Goal: Communication & Community: Answer question/provide support

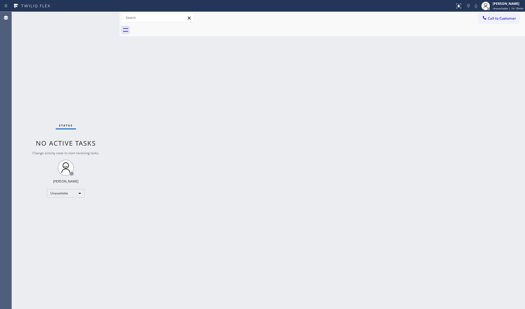
click at [422, 66] on div "Back to Dashboard Change Sender ID Customers Technicians Select a contact Outbo…" at bounding box center [322, 160] width 405 height 297
click at [490, 19] on span "Call to Customer" at bounding box center [502, 18] width 28 height 5
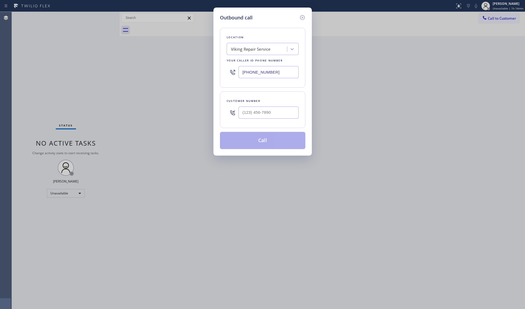
drag, startPoint x: 271, startPoint y: 74, endPoint x: 209, endPoint y: 74, distance: 62.0
click at [214, 74] on div "Outbound call Location Viking Repair Service Your caller id phone number [PHONE…" at bounding box center [262, 82] width 98 height 148
paste input "855) 731-4952"
type input "[PHONE_NUMBER]"
drag, startPoint x: 383, startPoint y: 33, endPoint x: 230, endPoint y: 85, distance: 162.1
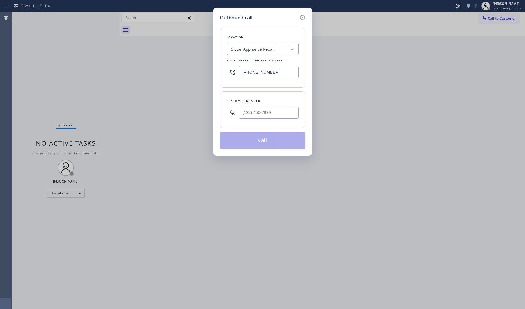
click at [380, 35] on div "Outbound call Location 5 Star Appliance Repair Your caller id phone number [PHO…" at bounding box center [262, 154] width 525 height 309
click at [260, 119] on input "(___) ___-____" at bounding box center [268, 112] width 60 height 12
paste input "310) 766-5866"
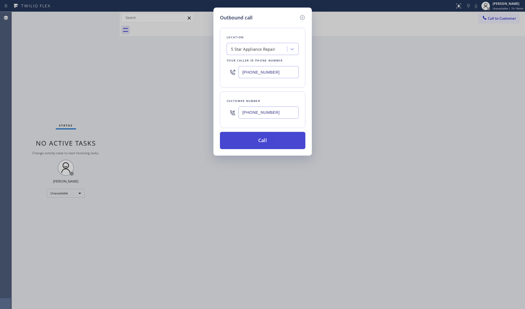
type input "[PHONE_NUMBER]"
click at [258, 139] on button "Call" at bounding box center [262, 140] width 85 height 17
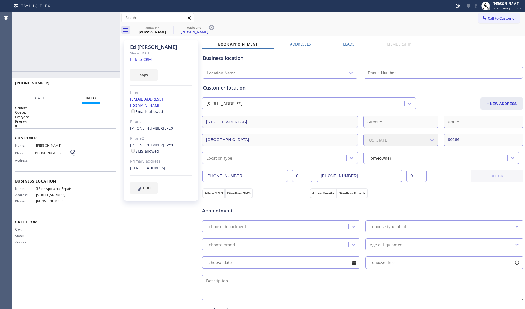
type input "[PHONE_NUMBER]"
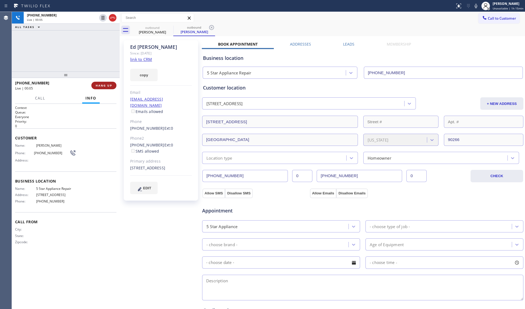
click at [108, 88] on button "HANG UP" at bounding box center [103, 86] width 25 height 8
click at [108, 87] on button "HANG UP" at bounding box center [103, 86] width 25 height 8
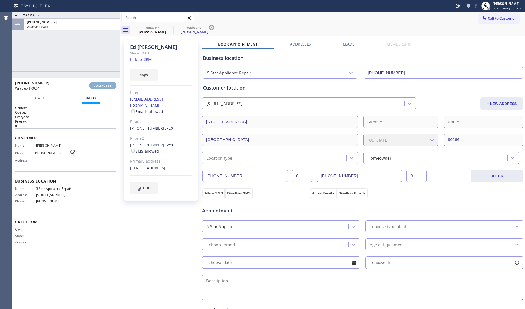
click at [108, 87] on span "COMPLETE" at bounding box center [103, 86] width 19 height 4
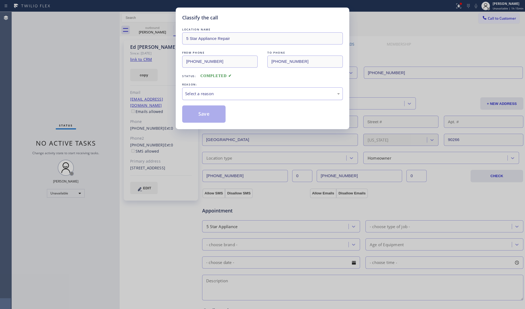
click at [200, 89] on div "Select a reason" at bounding box center [262, 93] width 161 height 13
click at [192, 119] on button "Save" at bounding box center [203, 113] width 43 height 17
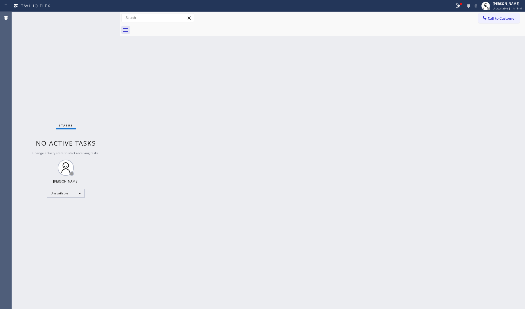
drag, startPoint x: 492, startPoint y: 20, endPoint x: 488, endPoint y: 20, distance: 4.0
click at [490, 20] on button "Call to Customer" at bounding box center [498, 18] width 41 height 10
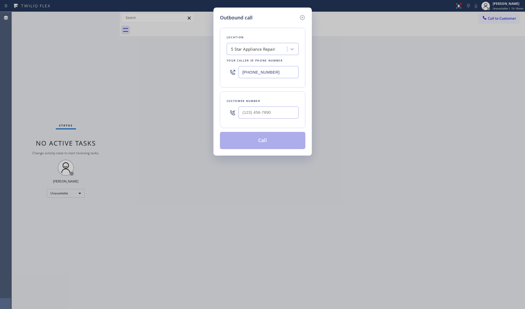
drag, startPoint x: 272, startPoint y: 83, endPoint x: 239, endPoint y: 74, distance: 33.9
click at [227, 83] on div "Location 5 Star Appliance Repair Your caller id phone number [PHONE_NUMBER]" at bounding box center [262, 58] width 85 height 60
click at [286, 69] on input "(___) ___-____" at bounding box center [268, 72] width 60 height 12
paste input "714) 855-4254"
type input "[PHONE_NUMBER]"
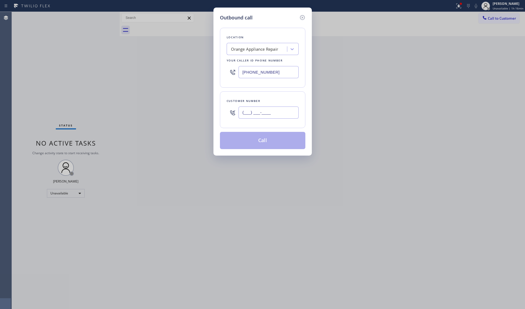
drag, startPoint x: 255, startPoint y: 114, endPoint x: 264, endPoint y: 114, distance: 8.6
click at [255, 114] on input "(___) ___-____" at bounding box center [268, 112] width 60 height 12
paste input "949) 300-4905"
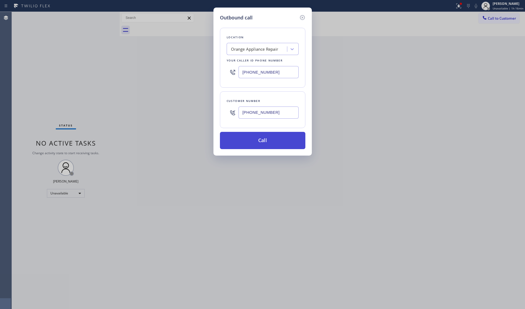
type input "[PHONE_NUMBER]"
click at [261, 141] on button "Call" at bounding box center [262, 140] width 85 height 17
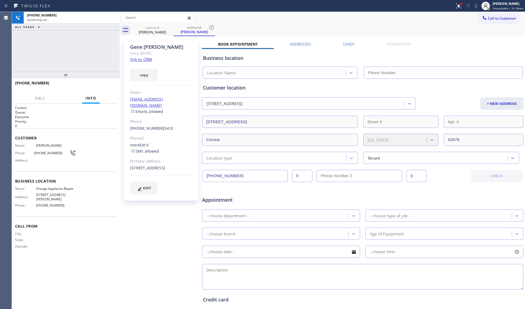
type input "[PHONE_NUMBER]"
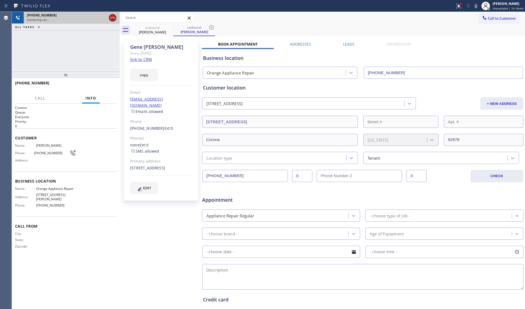
click at [112, 16] on icon at bounding box center [112, 18] width 6 height 6
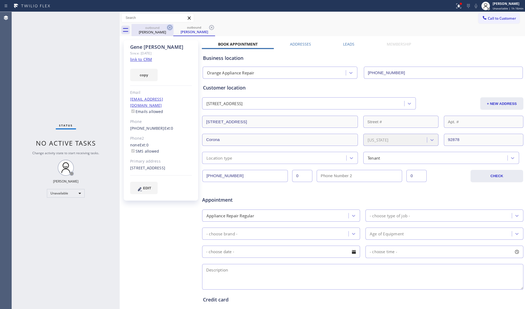
click at [169, 27] on icon at bounding box center [169, 27] width 5 height 5
click at [173, 27] on div "outbound [PERSON_NAME]" at bounding box center [194, 30] width 42 height 12
click at [209, 27] on icon at bounding box center [211, 27] width 5 height 5
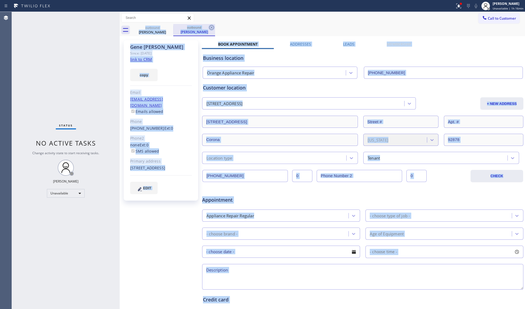
click at [169, 27] on div "outbound [PERSON_NAME] outbound [PERSON_NAME]" at bounding box center [327, 30] width 393 height 12
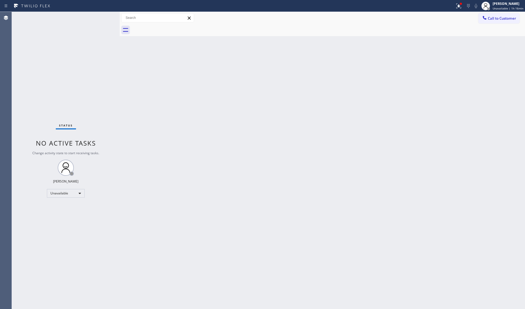
click at [458, 6] on icon at bounding box center [458, 6] width 6 height 6
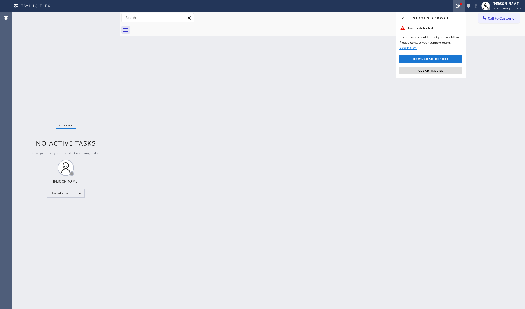
click at [432, 71] on span "Clear issues" at bounding box center [430, 71] width 25 height 4
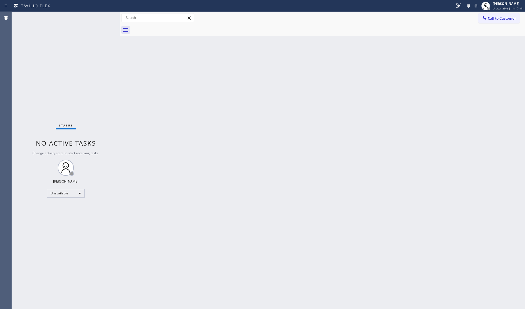
click at [486, 24] on div at bounding box center [327, 30] width 393 height 12
click at [491, 21] on button "Call to Customer" at bounding box center [498, 18] width 41 height 10
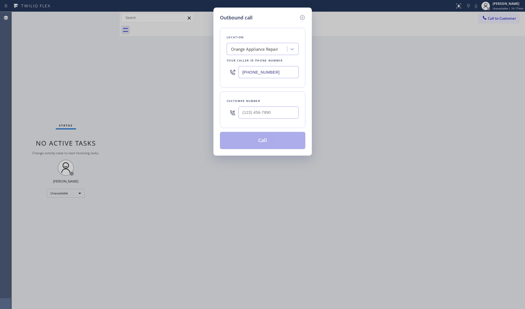
drag, startPoint x: 264, startPoint y: 75, endPoint x: 230, endPoint y: 81, distance: 34.6
click at [236, 82] on div "Location Orange Appliance Repair Your caller id phone number [PHONE_NUMBER]" at bounding box center [262, 58] width 85 height 60
paste input "206) 429-4415"
type input "[PHONE_NUMBER]"
click at [275, 115] on input "(___) ___-____" at bounding box center [268, 112] width 60 height 12
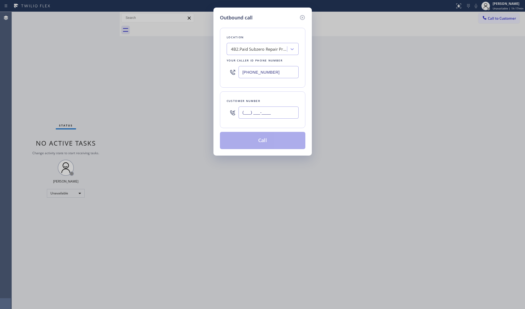
paste input "206) 854-9576"
type input "[PHONE_NUMBER]"
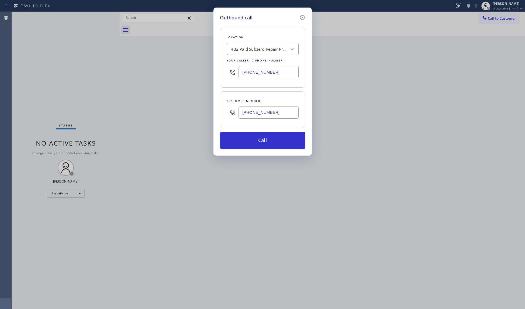
click at [270, 119] on input "[PHONE_NUMBER]" at bounding box center [268, 112] width 60 height 12
click at [265, 140] on button "Call" at bounding box center [262, 140] width 85 height 17
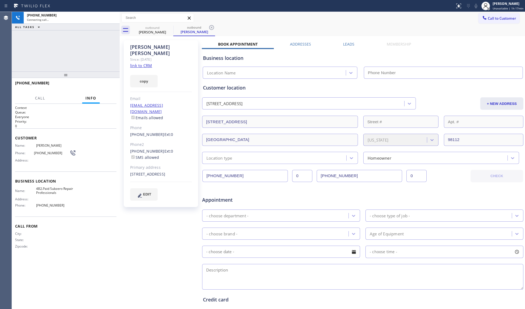
type input "[PHONE_NUMBER]"
drag, startPoint x: 213, startPoint y: 27, endPoint x: 217, endPoint y: 26, distance: 4.5
click at [213, 27] on icon at bounding box center [211, 27] width 6 height 6
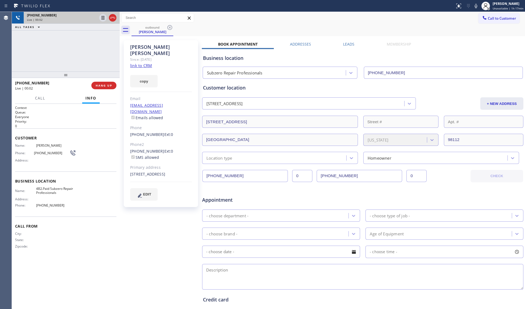
click at [117, 19] on div at bounding box center [107, 18] width 19 height 12
click at [109, 86] on span "HANG UP" at bounding box center [104, 86] width 16 height 4
click at [109, 85] on span "HANG UP" at bounding box center [104, 86] width 16 height 4
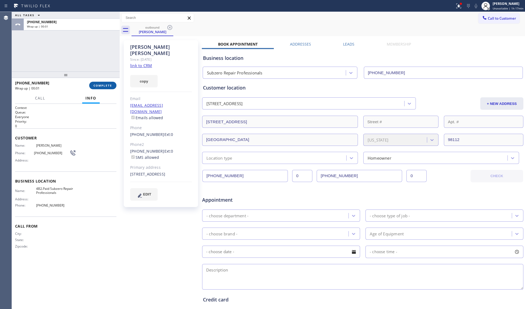
click at [110, 84] on span "COMPLETE" at bounding box center [103, 86] width 19 height 4
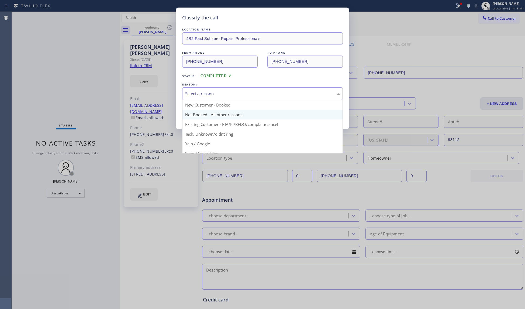
drag, startPoint x: 204, startPoint y: 92, endPoint x: 201, endPoint y: 113, distance: 21.5
click at [203, 97] on div "Select a reason" at bounding box center [262, 94] width 155 height 6
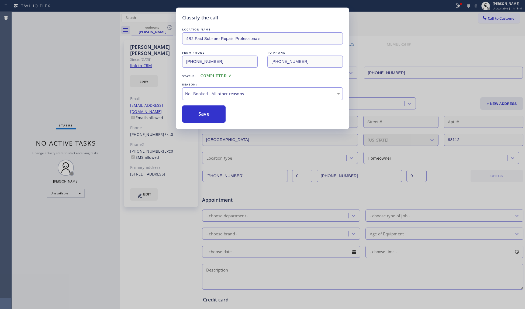
click at [200, 114] on button "Save" at bounding box center [203, 113] width 43 height 17
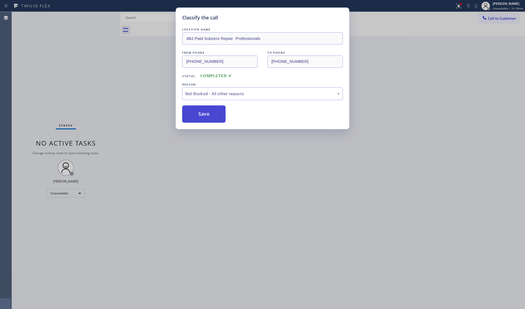
drag, startPoint x: 202, startPoint y: 113, endPoint x: 206, endPoint y: 112, distance: 5.1
click at [202, 113] on button "Save" at bounding box center [203, 113] width 43 height 17
click at [458, 6] on div "Classify the call LOCATION NAME 4B2.Paid Subzero Repair Professionals FROM PHON…" at bounding box center [262, 154] width 525 height 309
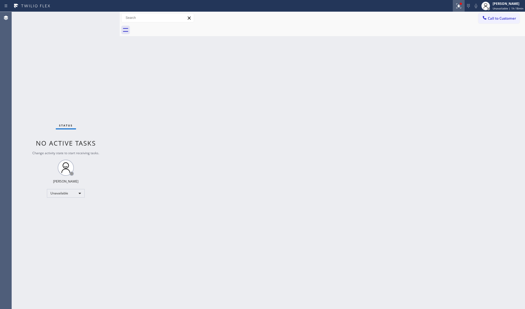
click at [458, 8] on icon at bounding box center [458, 6] width 5 height 5
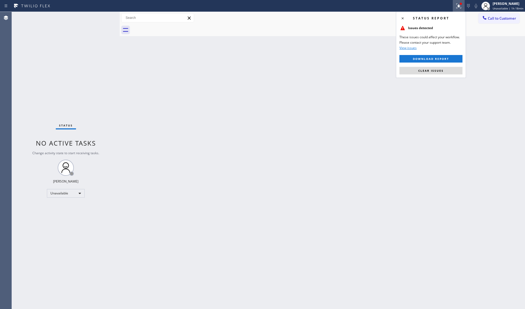
click at [427, 75] on div "Status report Issues detected These issues could affect your workflow. Please c…" at bounding box center [431, 45] width 70 height 66
click at [427, 73] on button "Clear issues" at bounding box center [430, 71] width 63 height 8
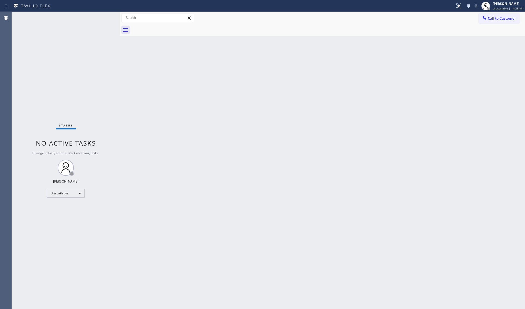
drag, startPoint x: 503, startPoint y: 18, endPoint x: 372, endPoint y: 55, distance: 136.8
click at [486, 22] on button "Call to Customer" at bounding box center [498, 18] width 41 height 10
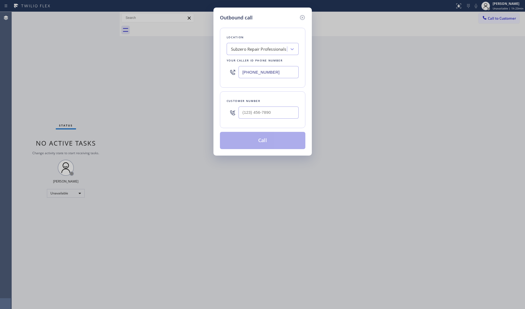
drag, startPoint x: 284, startPoint y: 71, endPoint x: 223, endPoint y: 71, distance: 60.4
click at [227, 71] on div "[PHONE_NUMBER]" at bounding box center [263, 72] width 72 height 18
paste input "619) 431-4309"
type input "[PHONE_NUMBER]"
paste input "text"
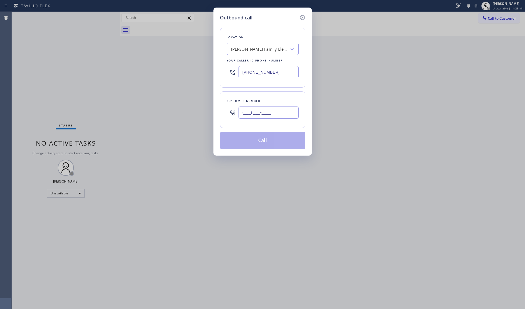
click at [284, 115] on input "(___) ___-____" at bounding box center [268, 112] width 60 height 12
paste input "480) 322-6985"
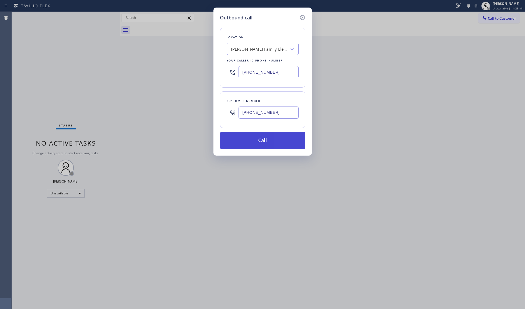
type input "[PHONE_NUMBER]"
drag, startPoint x: 267, startPoint y: 139, endPoint x: 270, endPoint y: 139, distance: 3.1
click at [268, 139] on button "Call" at bounding box center [262, 140] width 85 height 17
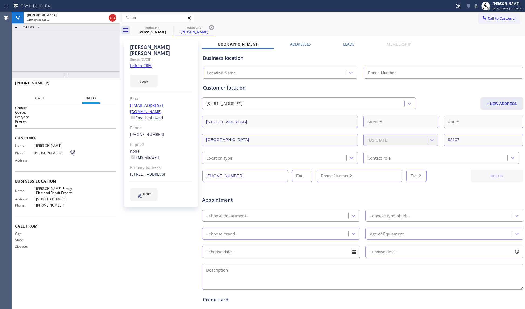
type input "[PHONE_NUMBER]"
click at [211, 27] on icon at bounding box center [211, 27] width 5 height 5
click at [229, 26] on div "outbound [PERSON_NAME]" at bounding box center [327, 30] width 393 height 12
click at [230, 30] on div "outbound [PERSON_NAME]" at bounding box center [327, 30] width 393 height 12
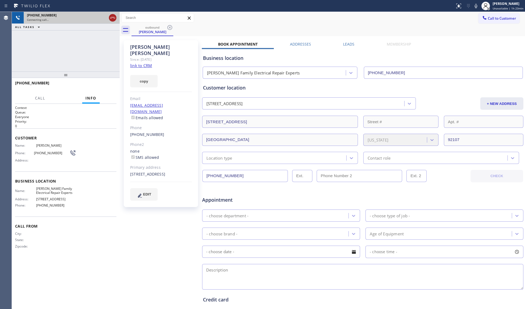
click at [115, 20] on icon at bounding box center [112, 18] width 6 height 6
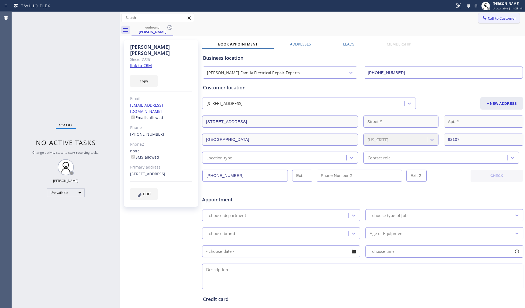
click at [479, 14] on button "Call to Customer" at bounding box center [498, 18] width 41 height 10
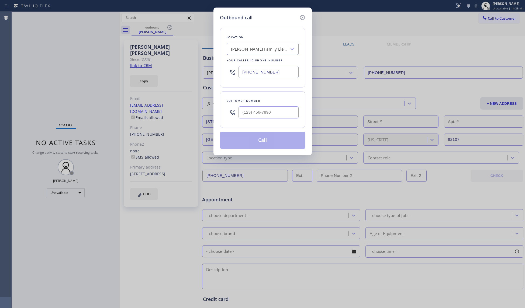
drag, startPoint x: 280, startPoint y: 74, endPoint x: 207, endPoint y: 74, distance: 73.3
click at [207, 74] on div "Outbound call Location [PERSON_NAME] Family Electrical Repair Experts Your call…" at bounding box center [262, 154] width 525 height 308
paste input "855) 941-5786"
type input "[PHONE_NUMBER]"
click at [276, 106] on div at bounding box center [268, 113] width 60 height 18
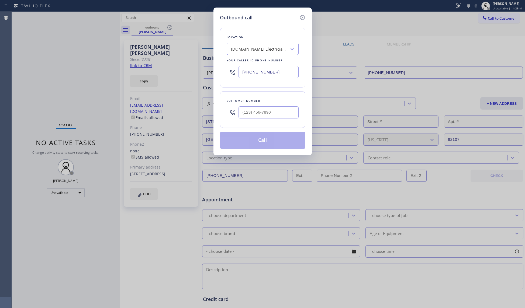
drag, startPoint x: 285, startPoint y: 104, endPoint x: 286, endPoint y: 99, distance: 4.9
click at [285, 105] on div at bounding box center [268, 113] width 60 height 18
drag, startPoint x: 284, startPoint y: 103, endPoint x: 278, endPoint y: 108, distance: 7.3
click at [282, 106] on div "Customer number" at bounding box center [262, 109] width 85 height 37
click at [278, 108] on input "(___) ___-____" at bounding box center [268, 112] width 60 height 12
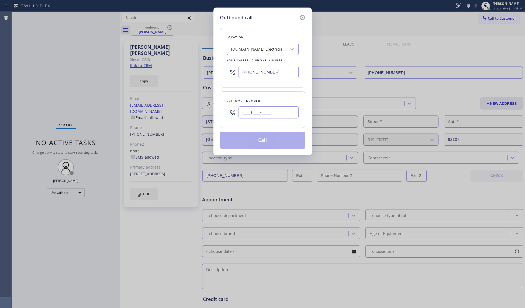
paste input "323) 376-1489"
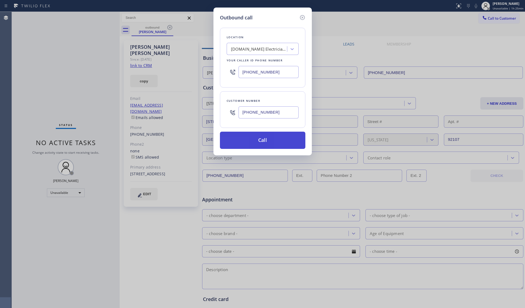
type input "[PHONE_NUMBER]"
click at [261, 141] on button "Call" at bounding box center [262, 140] width 85 height 17
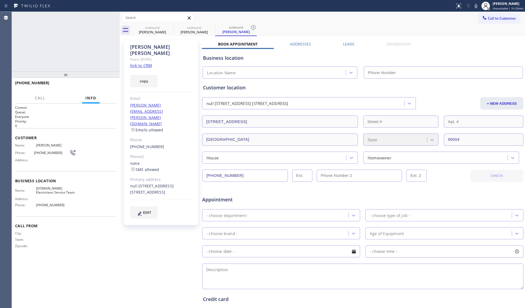
type input "[PHONE_NUMBER]"
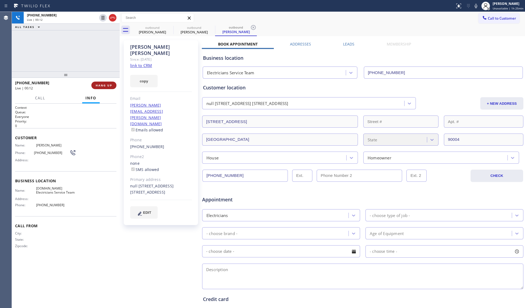
click at [104, 84] on span "HANG UP" at bounding box center [104, 86] width 16 height 4
click at [106, 82] on button "HANG UP" at bounding box center [103, 86] width 25 height 8
click at [107, 80] on div "[PHONE_NUMBER] Live | 00:13 HANG UP" at bounding box center [65, 85] width 101 height 14
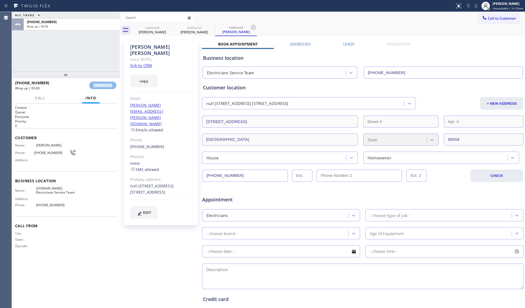
click at [107, 81] on div "[PHONE_NUMBER] Wrap up | 00:00 COMPLETE" at bounding box center [65, 85] width 101 height 14
drag, startPoint x: 107, startPoint y: 81, endPoint x: 107, endPoint y: 77, distance: 4.1
click at [107, 80] on div "[PHONE_NUMBER] Wrap up | 00:00 COMPLETE" at bounding box center [65, 85] width 101 height 14
click at [102, 82] on button "COMPLETE" at bounding box center [102, 86] width 27 height 8
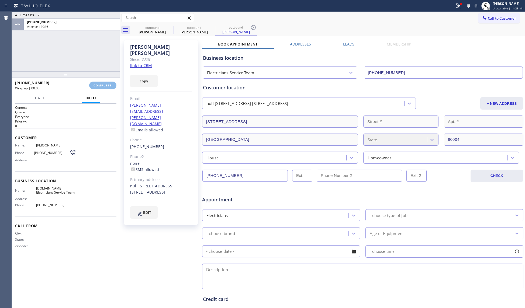
click at [103, 49] on div "ALL TASKS ALL TASKS ACTIVE TASKS TASKS IN WRAP UP [PHONE_NUMBER] Wrap up | 00:03" at bounding box center [66, 42] width 108 height 60
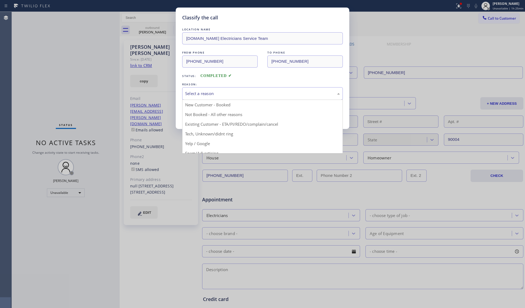
click at [202, 94] on div "Select a reason" at bounding box center [262, 94] width 155 height 6
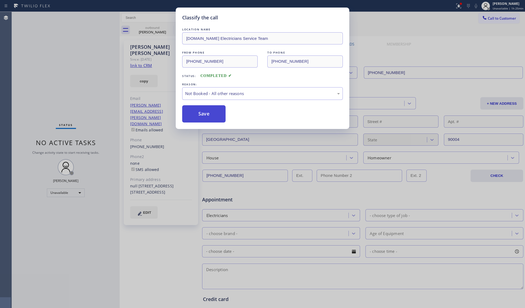
drag, startPoint x: 211, startPoint y: 115, endPoint x: 205, endPoint y: 111, distance: 7.1
click at [210, 114] on button "Save" at bounding box center [203, 113] width 43 height 17
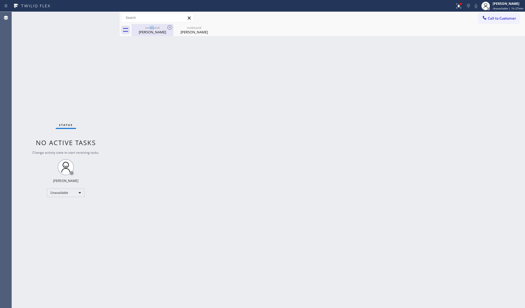
drag, startPoint x: 153, startPoint y: 28, endPoint x: 162, endPoint y: 29, distance: 9.5
click at [155, 29] on div "outbound" at bounding box center [152, 28] width 41 height 4
type input "[PHONE_NUMBER]"
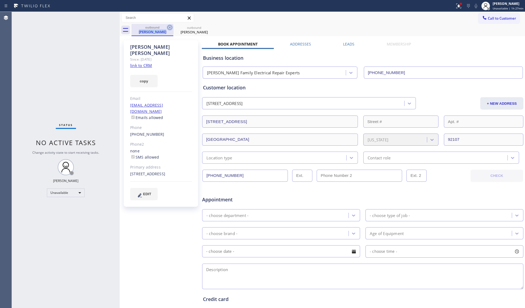
click at [167, 27] on div "outbound [PERSON_NAME]" at bounding box center [152, 30] width 42 height 12
click at [168, 27] on icon at bounding box center [170, 27] width 6 height 6
type input "[PHONE_NUMBER]"
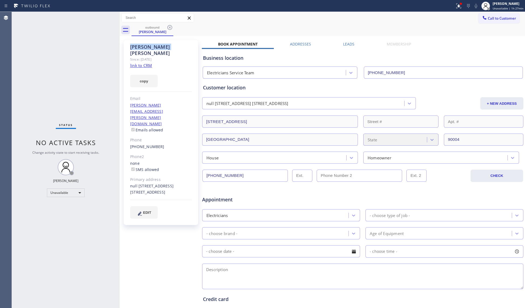
click at [168, 27] on icon at bounding box center [170, 27] width 6 height 6
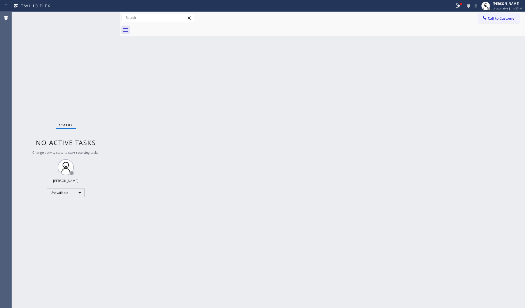
click at [168, 27] on div at bounding box center [327, 30] width 393 height 12
drag, startPoint x: 461, startPoint y: 9, endPoint x: 466, endPoint y: 43, distance: 34.3
click at [461, 13] on div "Status report Issues detected These issues could affect your workflow. Please c…" at bounding box center [262, 154] width 525 height 308
drag, startPoint x: 459, startPoint y: 2, endPoint x: 441, endPoint y: 47, distance: 48.0
click at [459, 6] on button at bounding box center [459, 6] width 12 height 12
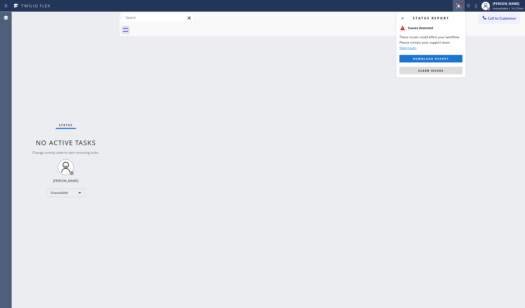
drag, startPoint x: 438, startPoint y: 70, endPoint x: 467, endPoint y: 46, distance: 37.3
click at [439, 70] on span "Clear issues" at bounding box center [430, 71] width 25 height 4
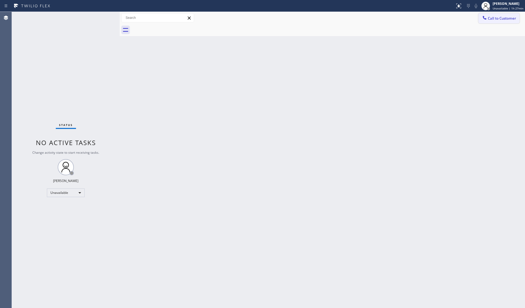
click at [501, 13] on button "Call to Customer" at bounding box center [498, 18] width 41 height 10
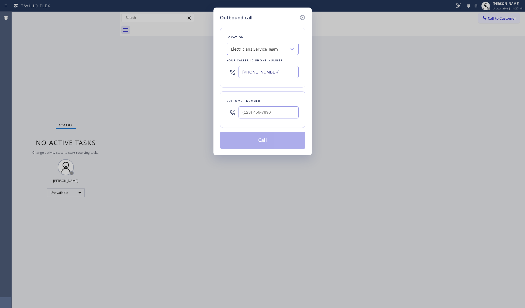
click at [501, 16] on div "Outbound call Location Electricians Service Team Your caller id phone number [P…" at bounding box center [262, 154] width 525 height 308
drag, startPoint x: 281, startPoint y: 71, endPoint x: 209, endPoint y: 72, distance: 72.2
click at [209, 72] on div "Outbound call Location Electricians Service Team Your caller id phone number [P…" at bounding box center [262, 154] width 525 height 308
paste input "760) 638-5621"
type input "[PHONE_NUMBER]"
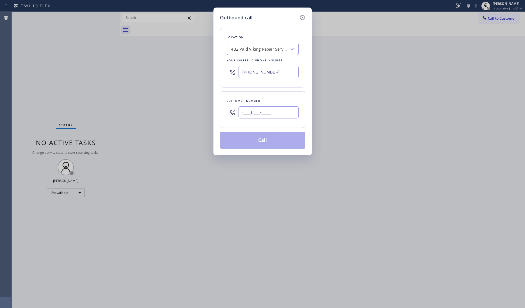
paste input "text"
click at [275, 117] on input "(___) ___-____" at bounding box center [268, 112] width 60 height 12
paste input "619) 507-9775"
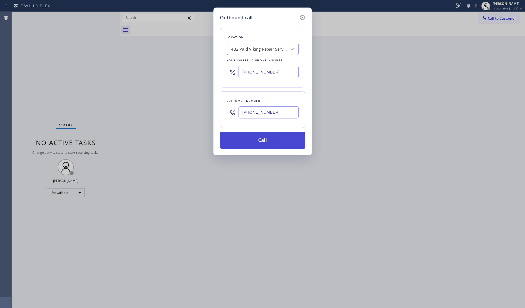
type input "[PHONE_NUMBER]"
click at [263, 135] on button "Call" at bounding box center [262, 140] width 85 height 17
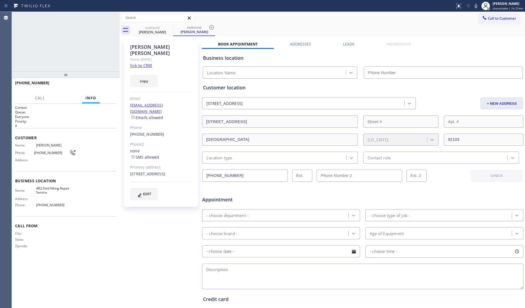
type input "[PHONE_NUMBER]"
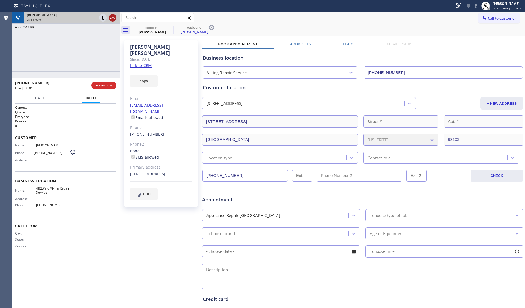
click at [115, 19] on icon at bounding box center [112, 18] width 6 height 6
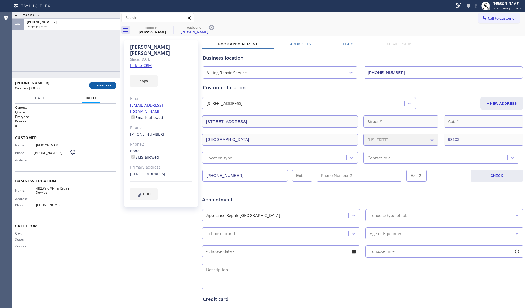
click at [108, 84] on span "COMPLETE" at bounding box center [103, 86] width 19 height 4
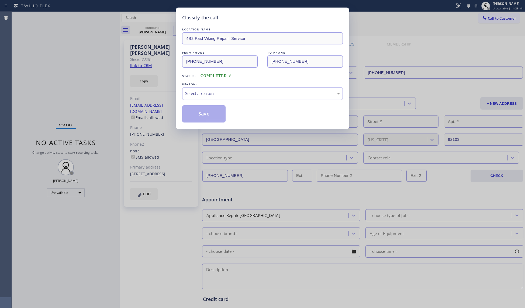
drag, startPoint x: 203, startPoint y: 91, endPoint x: 206, endPoint y: 95, distance: 5.2
click at [203, 93] on div "Select a reason" at bounding box center [262, 94] width 155 height 6
click at [207, 115] on button "Save" at bounding box center [203, 113] width 43 height 17
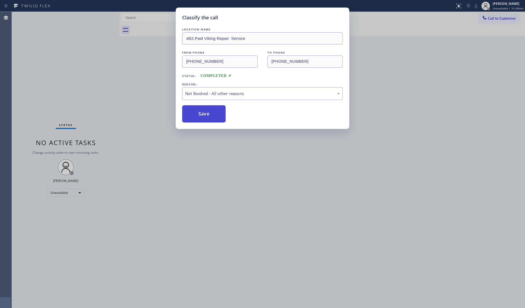
click at [206, 115] on button "Save" at bounding box center [203, 113] width 43 height 17
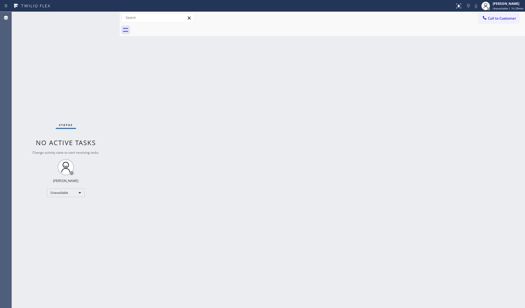
click at [504, 25] on div at bounding box center [327, 30] width 393 height 12
click at [484, 20] on icon at bounding box center [484, 17] width 5 height 5
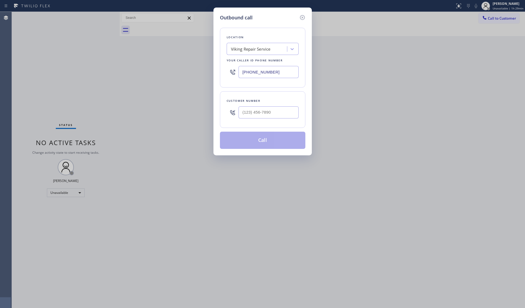
drag, startPoint x: 256, startPoint y: 71, endPoint x: 171, endPoint y: 71, distance: 85.4
click at [172, 72] on div "Outbound call Location Viking Repair Service Your caller id phone number [PHONE…" at bounding box center [262, 154] width 525 height 308
paste input "954) 953-4846"
type input "[PHONE_NUMBER]"
drag, startPoint x: 295, startPoint y: 124, endPoint x: 290, endPoint y: 117, distance: 8.9
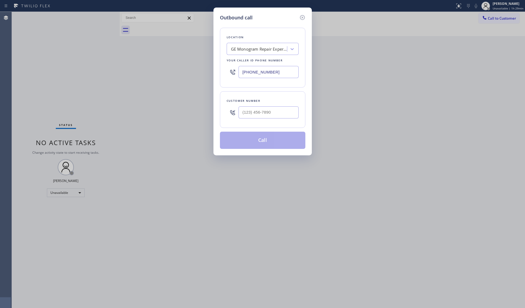
click at [295, 123] on div "Customer number" at bounding box center [262, 109] width 85 height 37
click at [290, 117] on input "(___) ___-____" at bounding box center [268, 112] width 60 height 12
paste input "954) 849-5650"
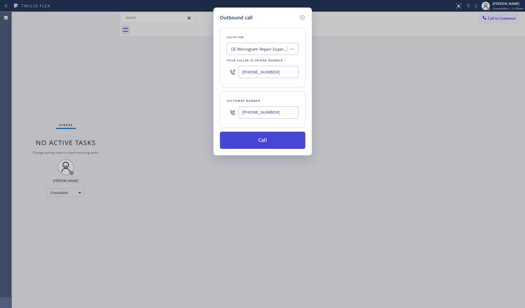
type input "[PHONE_NUMBER]"
click at [272, 140] on button "Call" at bounding box center [262, 140] width 85 height 17
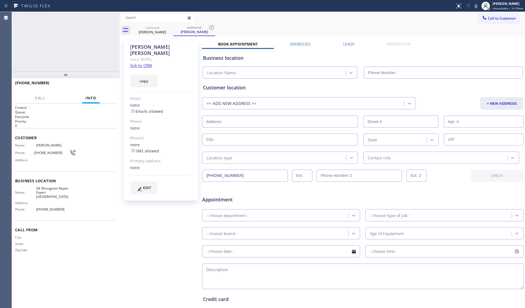
type input "[PHONE_NUMBER]"
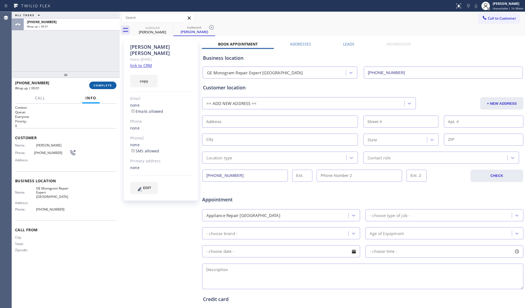
drag, startPoint x: 109, startPoint y: 83, endPoint x: 106, endPoint y: 84, distance: 3.3
click at [109, 83] on button "COMPLETE" at bounding box center [102, 86] width 27 height 8
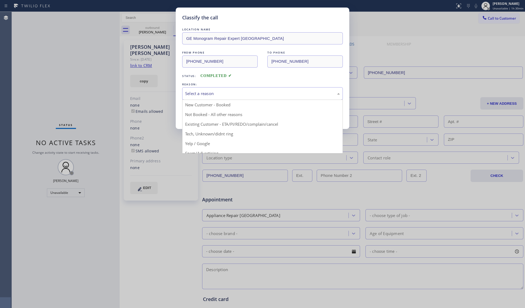
click at [214, 94] on div "Select a reason" at bounding box center [262, 93] width 161 height 13
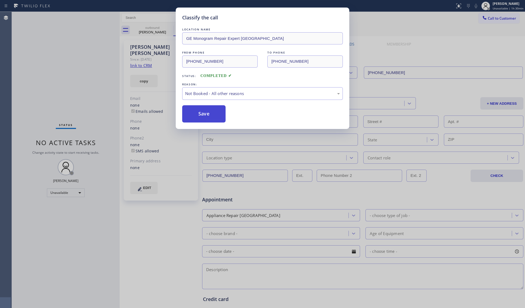
click at [203, 114] on button "Save" at bounding box center [203, 113] width 43 height 17
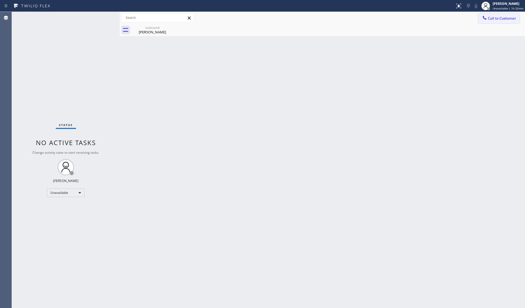
click at [501, 23] on button "Call to Customer" at bounding box center [498, 18] width 41 height 10
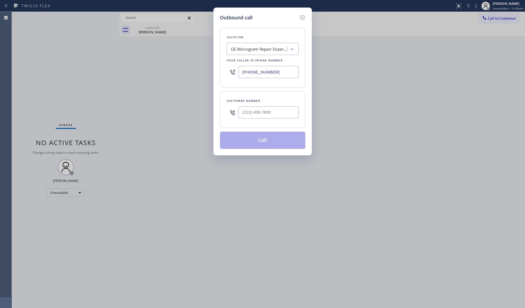
drag, startPoint x: 294, startPoint y: 69, endPoint x: 185, endPoint y: 72, distance: 109.2
click at [185, 72] on div "Outbound call Location GE Monogram Repair Expert [GEOGRAPHIC_DATA] Your caller …" at bounding box center [262, 154] width 525 height 308
paste input "206) 594-3688"
type input "[PHONE_NUMBER]"
click at [275, 112] on input "(___) ___-____" at bounding box center [268, 112] width 60 height 12
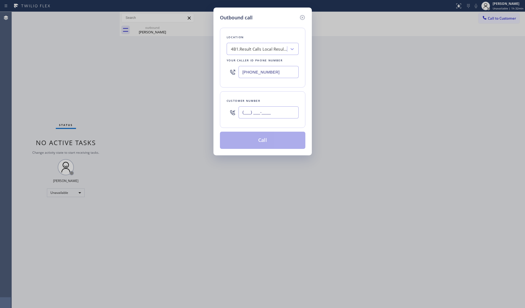
paste input "425) 502-0353"
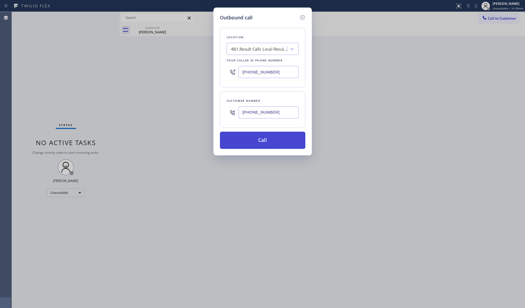
type input "[PHONE_NUMBER]"
click at [263, 144] on button "Call" at bounding box center [262, 140] width 85 height 17
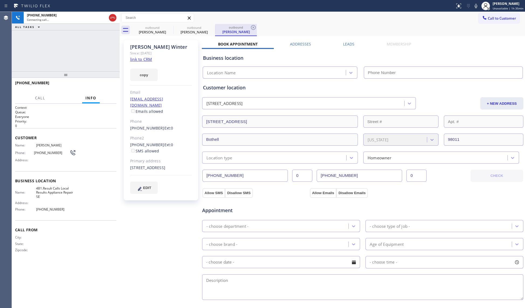
type input "[PHONE_NUMBER]"
click at [251, 27] on icon at bounding box center [253, 27] width 5 height 5
click at [212, 27] on icon at bounding box center [211, 27] width 5 height 5
type input "[PHONE_NUMBER]"
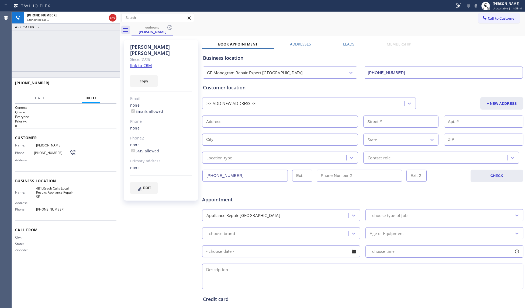
click at [213, 26] on div "outbound [PERSON_NAME]" at bounding box center [327, 30] width 393 height 12
click at [110, 84] on span "HANG UP" at bounding box center [104, 86] width 16 height 4
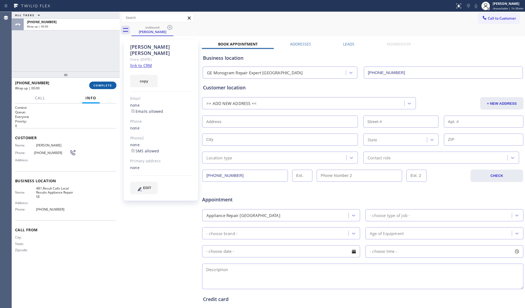
click at [111, 84] on span "COMPLETE" at bounding box center [103, 86] width 19 height 4
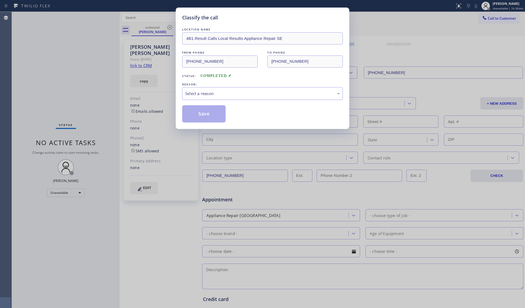
click at [220, 89] on div "Select a reason" at bounding box center [262, 93] width 161 height 13
click at [209, 114] on button "Save" at bounding box center [203, 113] width 43 height 17
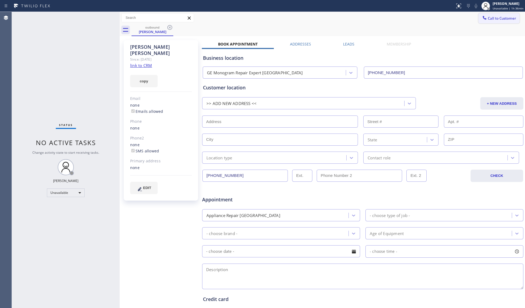
click at [493, 19] on span "Call to Customer" at bounding box center [502, 18] width 28 height 5
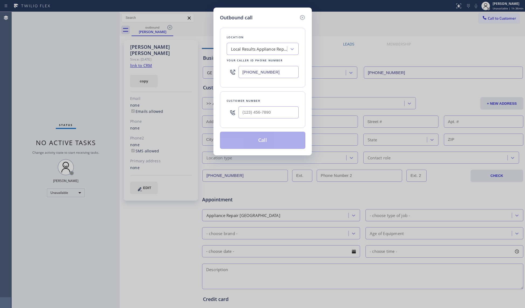
drag, startPoint x: 285, startPoint y: 74, endPoint x: 230, endPoint y: 71, distance: 55.6
click at [230, 71] on div "[PHONE_NUMBER]" at bounding box center [263, 72] width 72 height 18
paste input "480) 680-8083"
type input "[PHONE_NUMBER]"
paste input "480) 385-8892"
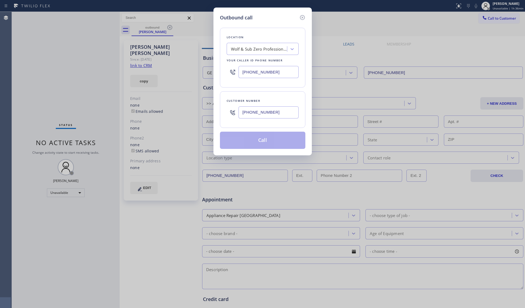
click at [257, 116] on input "[PHONE_NUMBER]" at bounding box center [268, 112] width 60 height 12
type input "[PHONE_NUMBER]"
drag, startPoint x: 247, startPoint y: 161, endPoint x: 247, endPoint y: 157, distance: 3.2
click at [247, 160] on div "Outbound call Location Wolf & Sub Zero Professionals Tempe Your caller id phone…" at bounding box center [262, 154] width 525 height 308
click at [260, 143] on button "Call" at bounding box center [262, 140] width 85 height 17
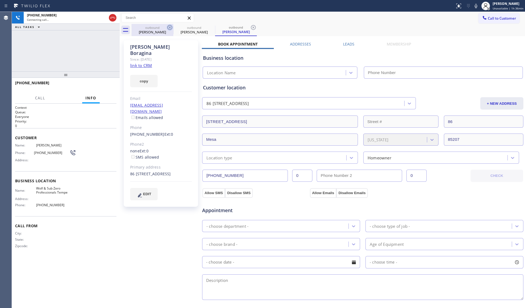
click at [170, 24] on icon at bounding box center [170, 27] width 6 height 6
type input "[PHONE_NUMBER]"
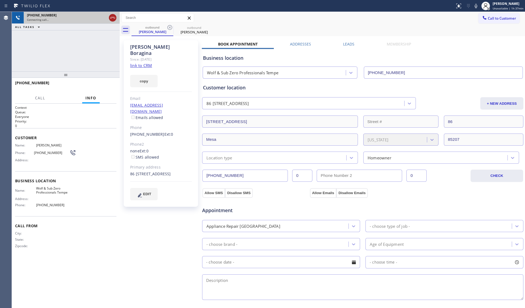
click at [114, 15] on icon at bounding box center [112, 18] width 6 height 6
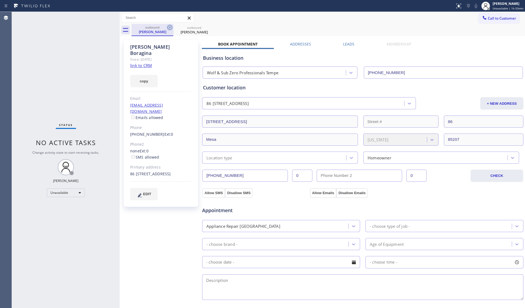
click at [171, 31] on div at bounding box center [170, 27] width 6 height 6
click at [170, 29] on icon at bounding box center [170, 27] width 6 height 6
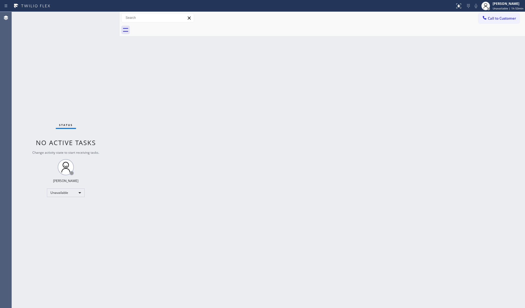
click at [170, 29] on div at bounding box center [327, 30] width 393 height 12
click at [510, 6] on div "[PERSON_NAME] Unavailable | 1h 54min" at bounding box center [507, 5] width 33 height 9
click at [494, 39] on button "Break" at bounding box center [498, 42] width 54 height 7
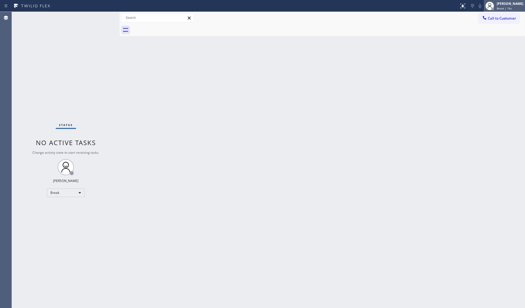
click at [507, 6] on div "[PERSON_NAME] Break | 16s" at bounding box center [510, 5] width 29 height 9
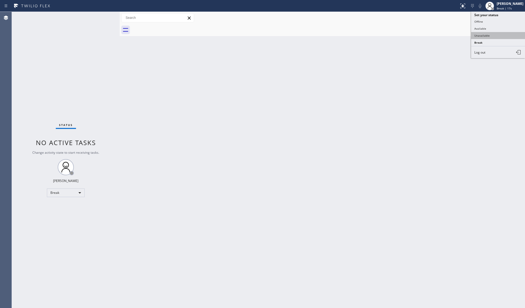
click at [476, 36] on button "Unavailable" at bounding box center [498, 35] width 54 height 7
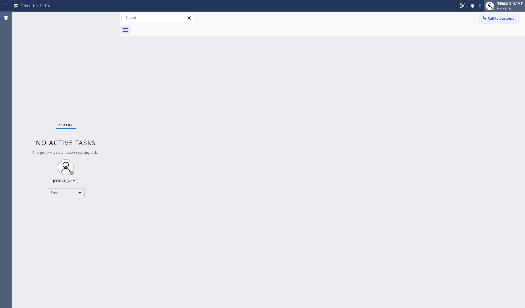
click at [498, 8] on span "Break | 18s" at bounding box center [504, 8] width 15 height 4
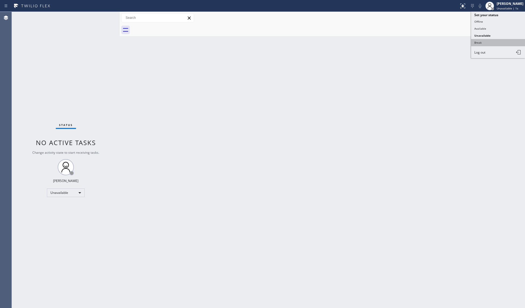
click at [485, 42] on button "Break" at bounding box center [498, 42] width 54 height 7
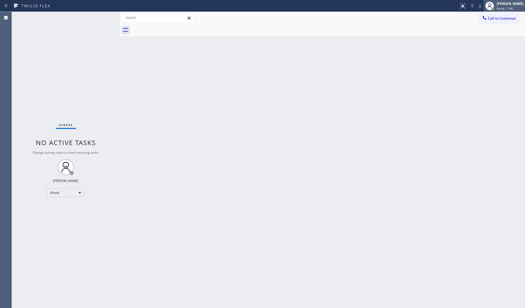
click at [506, 7] on span "Break | 7:46" at bounding box center [505, 8] width 16 height 4
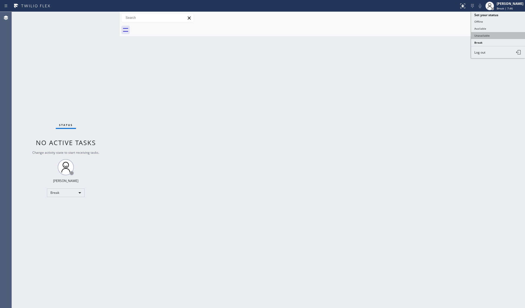
click at [489, 34] on button "Unavailable" at bounding box center [498, 35] width 54 height 7
click at [487, 17] on div at bounding box center [484, 18] width 6 height 6
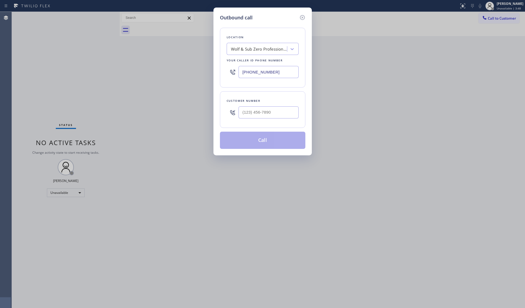
drag, startPoint x: 279, startPoint y: 72, endPoint x: 227, endPoint y: 70, distance: 52.8
click at [227, 71] on div "[PHONE_NUMBER]" at bounding box center [263, 72] width 72 height 18
paste input "347) 836-5354"
type input "[PHONE_NUMBER]"
paste input "516) 815-5915"
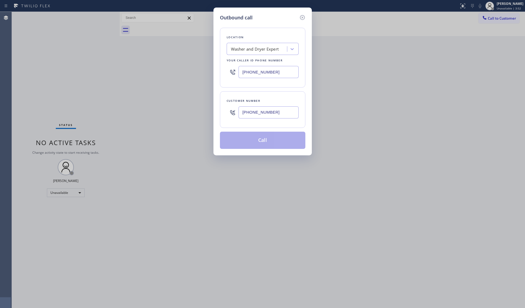
click at [266, 109] on input "[PHONE_NUMBER]" at bounding box center [268, 112] width 60 height 12
type input "[PHONE_NUMBER]"
click at [261, 141] on button "Call" at bounding box center [262, 140] width 85 height 17
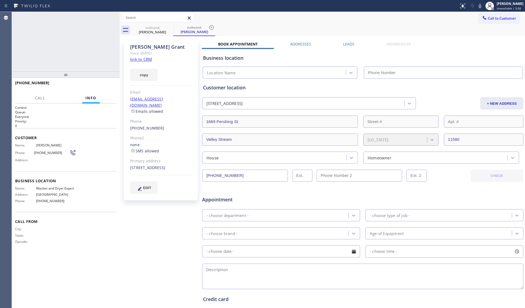
type input "[PHONE_NUMBER]"
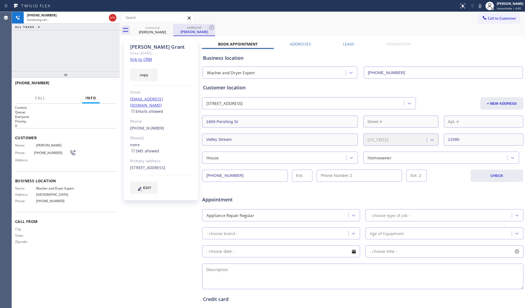
click at [215, 27] on div "outbound [PERSON_NAME]" at bounding box center [194, 30] width 42 height 12
click at [217, 26] on div "outbound [PERSON_NAME] outbound [PERSON_NAME]" at bounding box center [327, 30] width 393 height 12
click at [211, 27] on icon at bounding box center [211, 27] width 5 height 5
click at [212, 27] on div "outbound [PERSON_NAME]" at bounding box center [327, 30] width 393 height 12
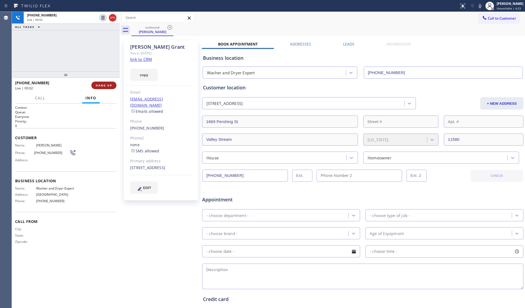
click at [111, 83] on button "HANG UP" at bounding box center [103, 86] width 25 height 8
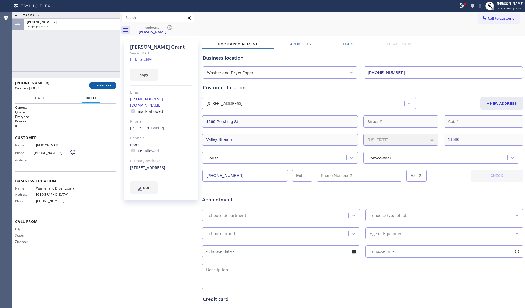
click at [100, 82] on button "COMPLETE" at bounding box center [102, 86] width 27 height 8
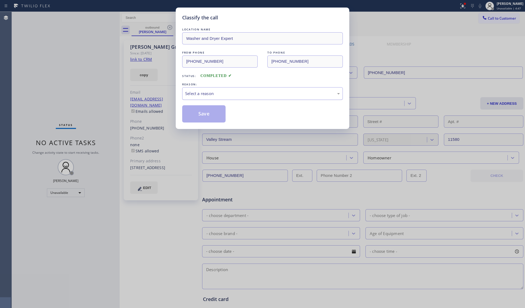
click at [198, 91] on div "Select a reason" at bounding box center [262, 93] width 161 height 13
click at [205, 115] on button "Save" at bounding box center [203, 113] width 43 height 17
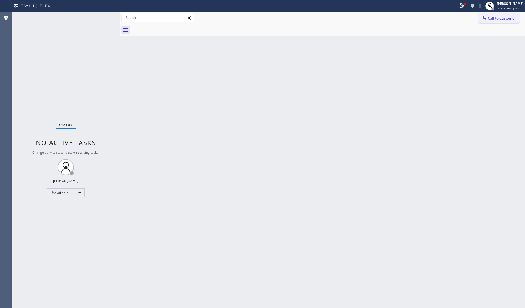
click at [499, 23] on button "Call to Customer" at bounding box center [498, 18] width 41 height 10
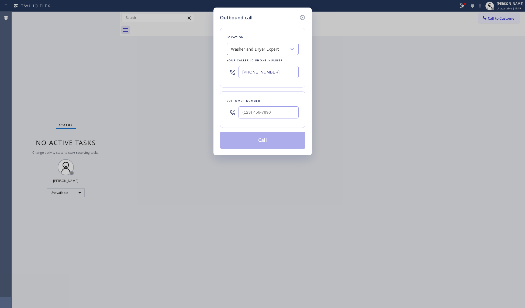
drag, startPoint x: 284, startPoint y: 75, endPoint x: 231, endPoint y: 68, distance: 53.6
click at [231, 68] on div "[PHONE_NUMBER]" at bounding box center [263, 72] width 72 height 18
paste input "284-6179"
type input "[PHONE_NUMBER]"
click at [261, 118] on input "(___) ___-____" at bounding box center [268, 112] width 60 height 12
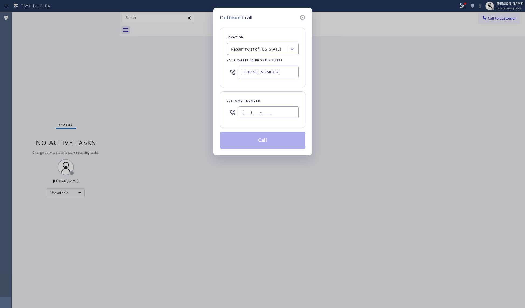
paste input "646) 847-9345"
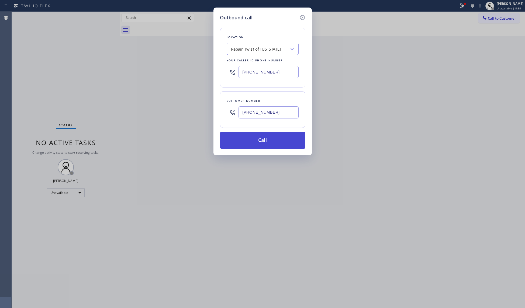
type input "[PHONE_NUMBER]"
click at [268, 143] on button "Call" at bounding box center [262, 140] width 85 height 17
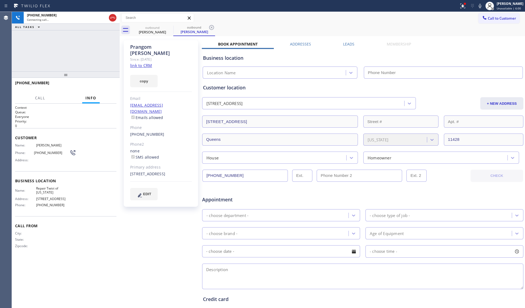
type input "[PHONE_NUMBER]"
click at [102, 81] on div "[PHONE_NUMBER] Live | 00:02 HANG UP" at bounding box center [65, 85] width 101 height 14
click at [100, 84] on div "[PHONE_NUMBER] Live | 00:03 HANG UP" at bounding box center [65, 85] width 101 height 14
click at [100, 84] on span "HANG UP" at bounding box center [104, 86] width 16 height 4
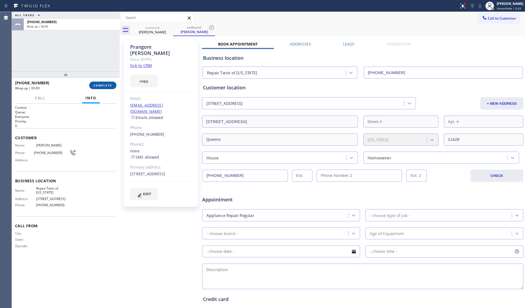
click at [100, 84] on span "COMPLETE" at bounding box center [103, 86] width 19 height 4
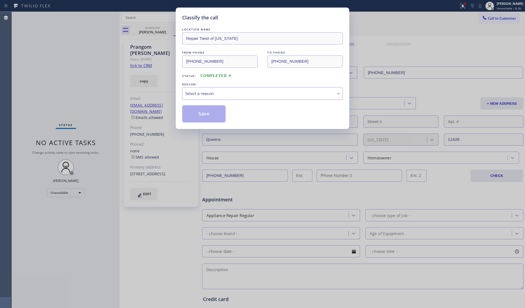
click at [273, 92] on div "Select a reason" at bounding box center [262, 94] width 155 height 6
click at [199, 114] on button "Save" at bounding box center [203, 113] width 43 height 17
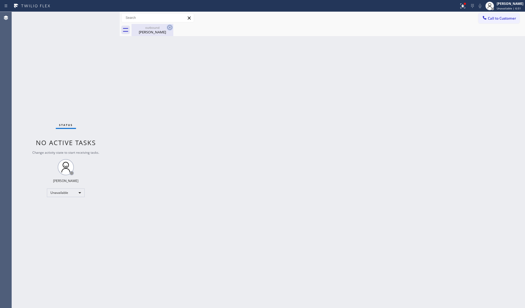
click at [170, 29] on icon at bounding box center [169, 27] width 5 height 5
click at [169, 29] on icon at bounding box center [170, 27] width 6 height 6
click at [153, 32] on div "[PERSON_NAME]" at bounding box center [152, 32] width 41 height 5
drag, startPoint x: 462, startPoint y: 4, endPoint x: 439, endPoint y: 37, distance: 39.9
click at [459, 7] on div at bounding box center [463, 6] width 12 height 6
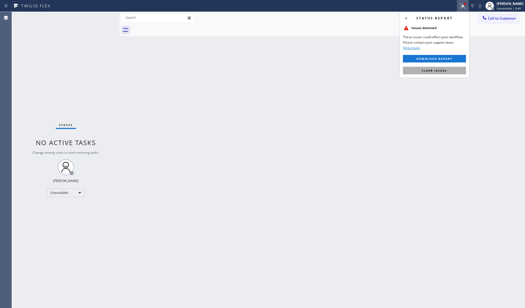
click at [445, 71] on span "Clear issues" at bounding box center [434, 71] width 25 height 4
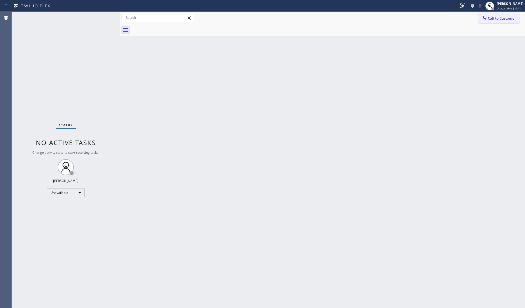
click at [499, 17] on span "Call to Customer" at bounding box center [502, 18] width 28 height 5
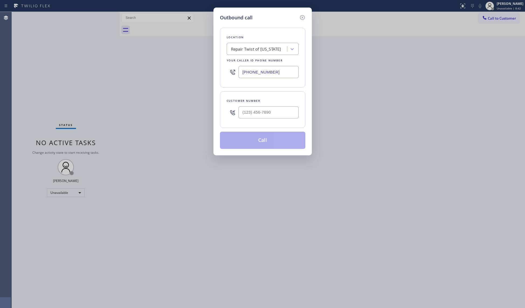
drag, startPoint x: 281, startPoint y: 70, endPoint x: 241, endPoint y: 71, distance: 39.9
click at [241, 71] on input "[PHONE_NUMBER]" at bounding box center [268, 72] width 60 height 12
paste input "805) 464-3703"
type input "[PHONE_NUMBER]"
paste input "317) 657-4298"
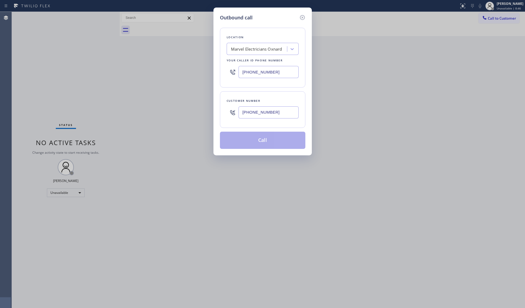
click at [263, 110] on input "[PHONE_NUMBER]" at bounding box center [268, 112] width 60 height 12
type input "[PHONE_NUMBER]"
click at [257, 138] on button "Call" at bounding box center [262, 140] width 85 height 17
click at [262, 144] on div "Back to Dashboard Change Sender ID Customers Technicians Select a contact Outbo…" at bounding box center [322, 160] width 405 height 296
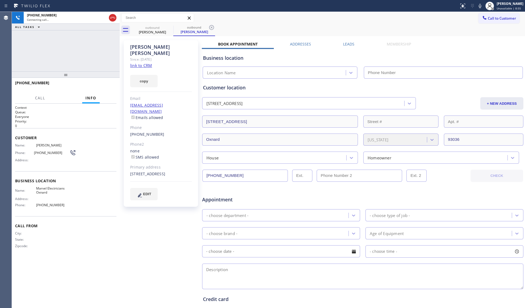
type input "[PHONE_NUMBER]"
click at [265, 22] on div "Call to Customer Outbound call Location Marvel Electricians Oxnard Your caller …" at bounding box center [322, 18] width 405 height 12
drag, startPoint x: 211, startPoint y: 26, endPoint x: 216, endPoint y: 27, distance: 5.0
click at [212, 26] on icon at bounding box center [211, 27] width 6 height 6
click at [103, 85] on span "HANG UP" at bounding box center [104, 86] width 16 height 4
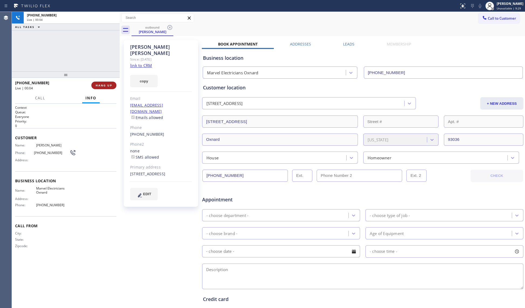
click at [102, 84] on span "HANG UP" at bounding box center [104, 86] width 16 height 4
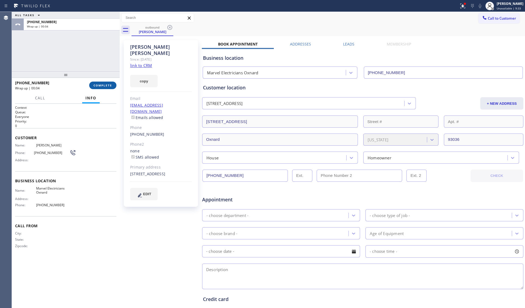
click at [101, 87] on button "COMPLETE" at bounding box center [102, 86] width 27 height 8
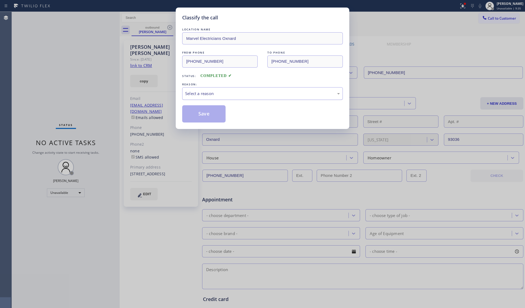
click at [204, 96] on div "Select a reason" at bounding box center [262, 94] width 155 height 6
click at [207, 113] on button "Save" at bounding box center [203, 113] width 43 height 17
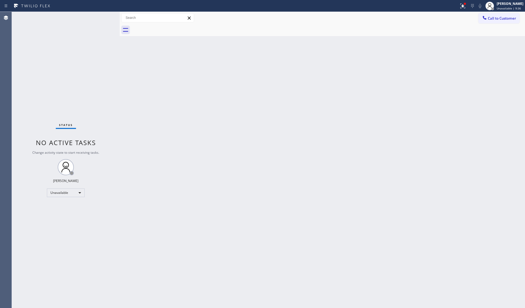
click at [466, 57] on div "Back to Dashboard Change Sender ID Customers Technicians Select a contact Outbo…" at bounding box center [322, 160] width 405 height 296
click at [466, 7] on icon at bounding box center [462, 6] width 6 height 6
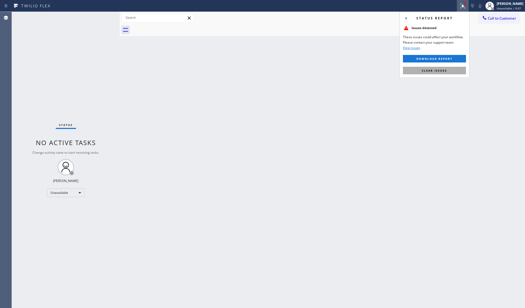
click at [435, 71] on span "Clear issues" at bounding box center [434, 71] width 25 height 4
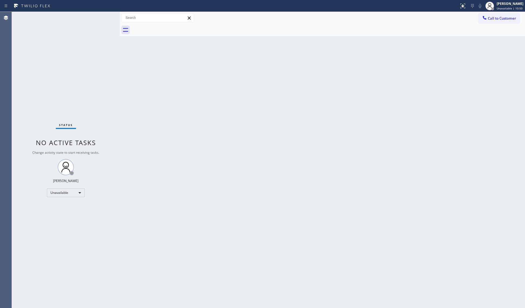
drag, startPoint x: 499, startPoint y: 17, endPoint x: 403, endPoint y: 22, distance: 96.9
click at [498, 17] on span "Call to Customer" at bounding box center [502, 18] width 28 height 5
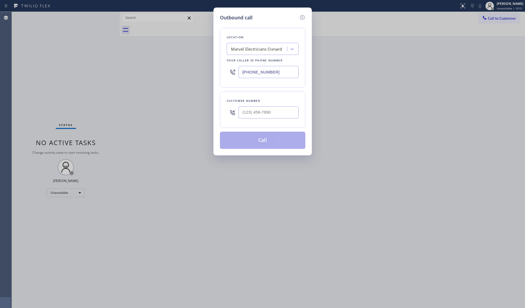
drag, startPoint x: 261, startPoint y: 74, endPoint x: 222, endPoint y: 68, distance: 39.4
click at [222, 68] on div "Location Marvel Electricians Oxnard Your caller id phone number [PHONE_NUMBER]" at bounding box center [262, 58] width 85 height 60
paste input "44) 386-0017"
type input "[PHONE_NUMBER]"
paste input "text"
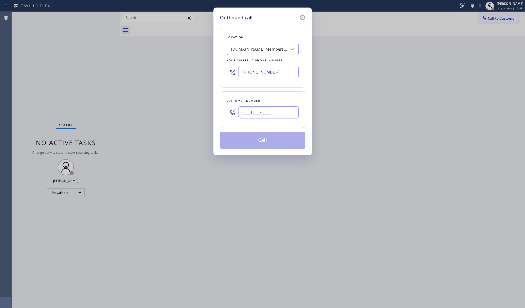
click at [283, 107] on input "(___) ___-____" at bounding box center [268, 112] width 60 height 12
paste input "206) 697-8250"
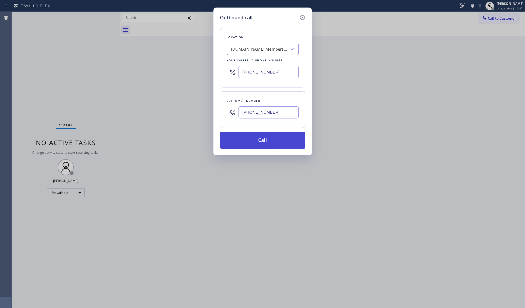
type input "[PHONE_NUMBER]"
click at [265, 144] on button "Call" at bounding box center [262, 140] width 85 height 17
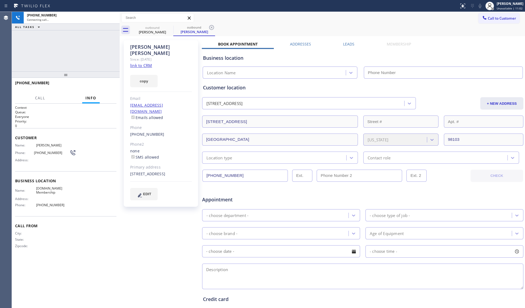
type input "[PHONE_NUMBER]"
click at [212, 25] on icon at bounding box center [211, 27] width 6 height 6
drag, startPoint x: 230, startPoint y: 25, endPoint x: 233, endPoint y: 25, distance: 3.5
click at [232, 25] on div "outbound [PERSON_NAME] outbound [PERSON_NAME]" at bounding box center [327, 30] width 393 height 12
click at [110, 81] on div "[PHONE_NUMBER] Live | 00:05 HANG UP" at bounding box center [65, 85] width 101 height 14
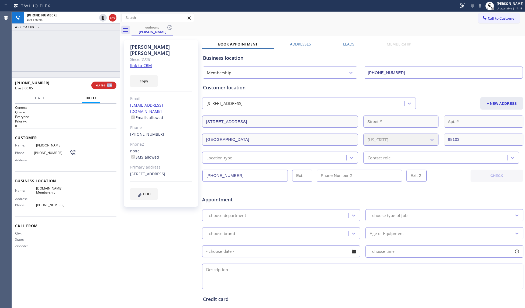
click at [110, 81] on div "[PHONE_NUMBER] Live | 00:05 HANG UP" at bounding box center [65, 85] width 101 height 14
click at [111, 81] on div "[PHONE_NUMBER] Live | 00:05 HANG UP" at bounding box center [65, 85] width 101 height 14
click at [111, 82] on button "HANG UP" at bounding box center [103, 86] width 25 height 8
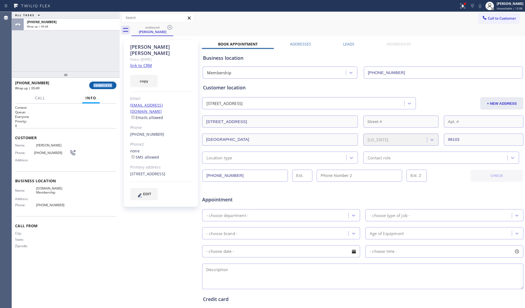
click at [97, 82] on button "COMPLETE" at bounding box center [102, 86] width 27 height 8
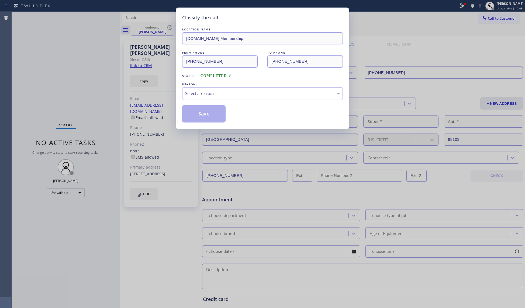
drag, startPoint x: 232, startPoint y: 85, endPoint x: 218, endPoint y: 104, distance: 23.4
click at [232, 86] on div "REASON:" at bounding box center [262, 85] width 161 height 6
click at [209, 96] on div "Select a reason" at bounding box center [262, 94] width 155 height 6
click at [200, 116] on button "Save" at bounding box center [203, 113] width 43 height 17
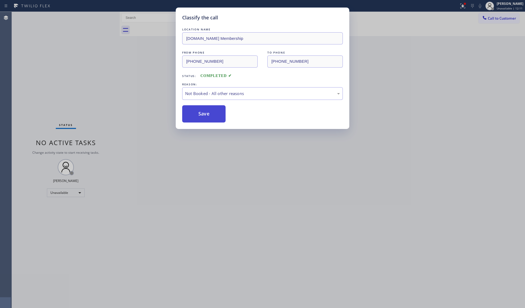
click at [200, 116] on button "Save" at bounding box center [203, 113] width 43 height 17
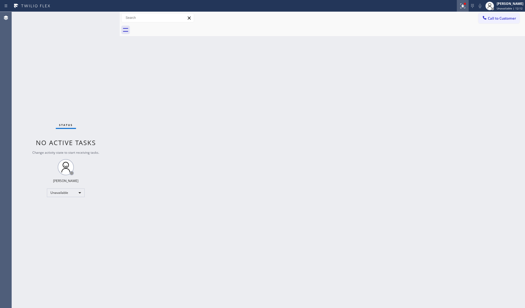
click at [464, 4] on icon at bounding box center [462, 6] width 6 height 6
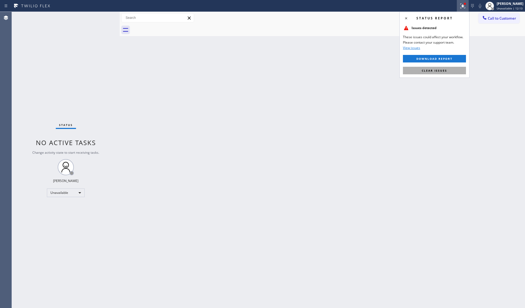
click at [417, 73] on button "Clear issues" at bounding box center [434, 71] width 63 height 8
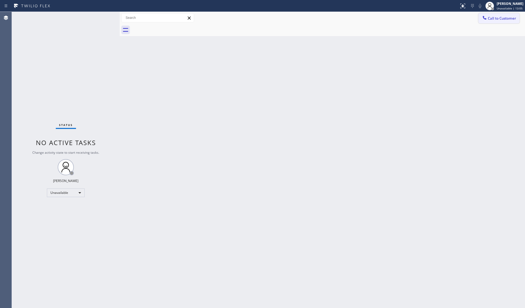
click at [488, 21] on button "Call to Customer" at bounding box center [498, 18] width 41 height 10
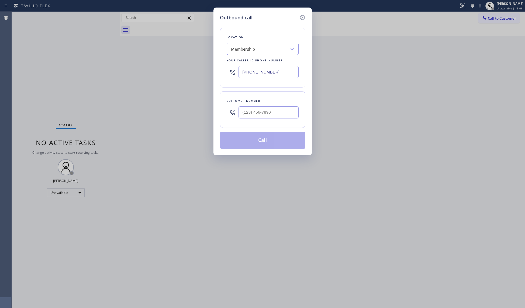
drag, startPoint x: 249, startPoint y: 70, endPoint x: 228, endPoint y: 67, distance: 21.4
click at [228, 68] on div "[PHONE_NUMBER]" at bounding box center [263, 72] width 72 height 18
paste input "55) 731-4952"
type input "[PHONE_NUMBER]"
paste input "714) 743-2138"
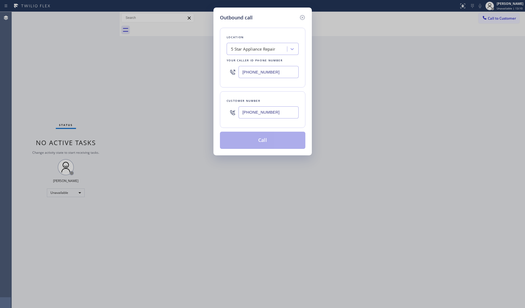
click at [268, 116] on input "[PHONE_NUMBER]" at bounding box center [268, 112] width 60 height 12
type input "[PHONE_NUMBER]"
click at [267, 141] on button "Call" at bounding box center [262, 140] width 85 height 17
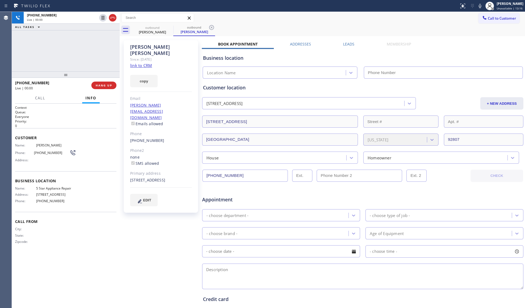
type input "[PHONE_NUMBER]"
click at [90, 85] on div "[PHONE_NUMBER] Live | 00:06" at bounding box center [53, 85] width 76 height 14
click at [96, 87] on span "HANG UP" at bounding box center [104, 86] width 16 height 4
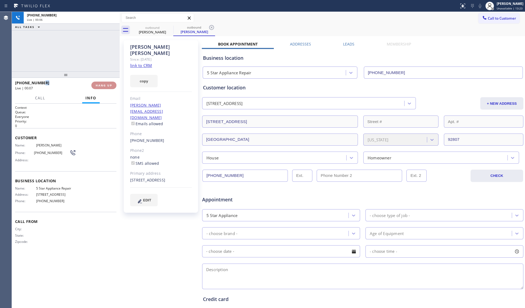
click at [96, 86] on span "HANG UP" at bounding box center [104, 86] width 16 height 4
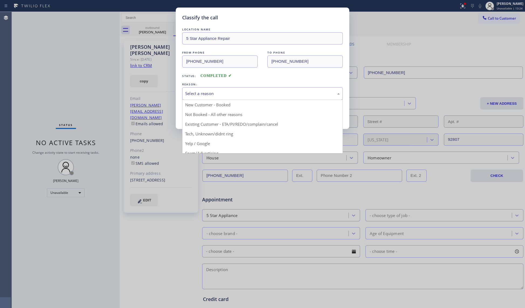
drag, startPoint x: 189, startPoint y: 87, endPoint x: 199, endPoint y: 92, distance: 10.6
click at [194, 91] on div "Select a reason" at bounding box center [262, 93] width 161 height 13
click at [199, 92] on div "Select a reason" at bounding box center [262, 94] width 155 height 6
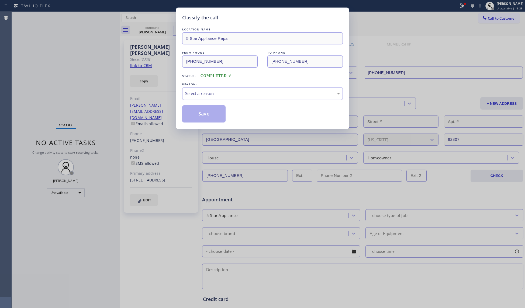
click at [198, 96] on div "Select a reason" at bounding box center [262, 94] width 155 height 6
click at [199, 115] on button "Save" at bounding box center [203, 113] width 43 height 17
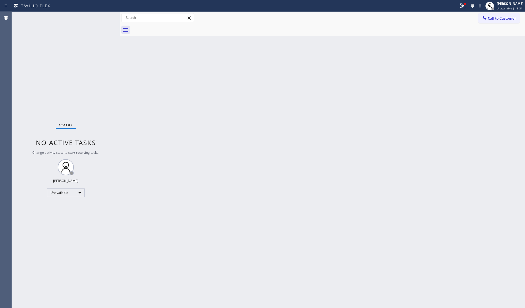
drag, startPoint x: 464, startPoint y: 4, endPoint x: 448, endPoint y: 54, distance: 53.3
click at [463, 8] on div at bounding box center [463, 6] width 12 height 12
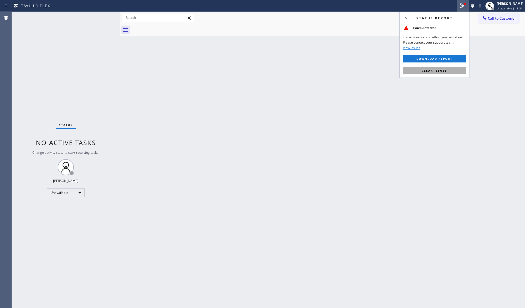
click at [433, 70] on span "Clear issues" at bounding box center [434, 71] width 25 height 4
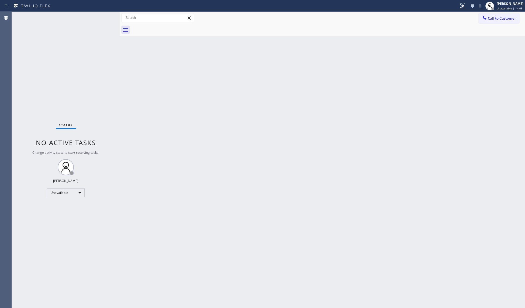
click at [496, 24] on div at bounding box center [327, 30] width 393 height 12
click at [491, 16] on span "Call to Customer" at bounding box center [502, 18] width 28 height 5
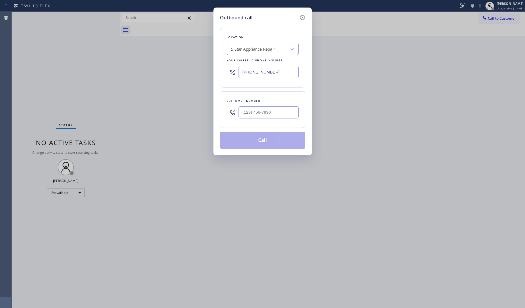
drag, startPoint x: 274, startPoint y: 66, endPoint x: 224, endPoint y: 70, distance: 50.3
click at [224, 70] on div "Location 5 Star Appliance Repair Your caller id phone number [PHONE_NUMBER]" at bounding box center [262, 58] width 85 height 60
paste input "305) 928-863"
type input "[PHONE_NUMBER]"
click at [282, 112] on input "(___) ___-____" at bounding box center [268, 112] width 60 height 12
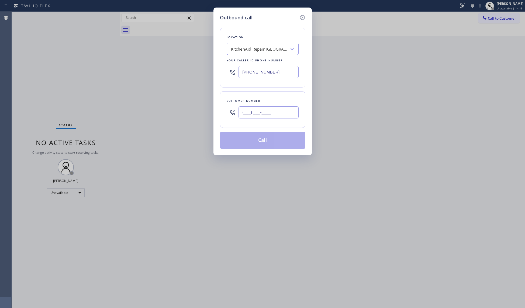
paste input "425) 503-5533"
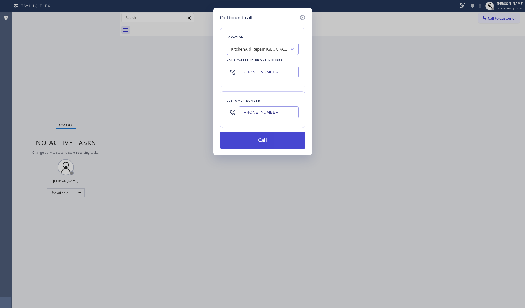
type input "[PHONE_NUMBER]"
drag, startPoint x: 261, startPoint y: 141, endPoint x: 248, endPoint y: 142, distance: 13.0
click at [260, 142] on button "Call" at bounding box center [262, 140] width 85 height 17
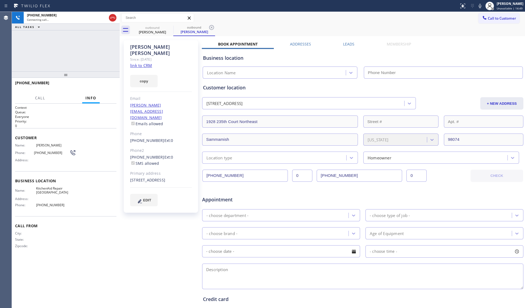
type input "[PHONE_NUMBER]"
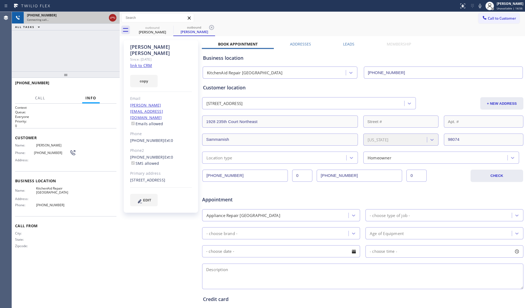
click at [110, 18] on icon at bounding box center [112, 18] width 6 height 6
drag, startPoint x: 155, startPoint y: 29, endPoint x: 159, endPoint y: 29, distance: 4.4
click at [156, 30] on div "[PERSON_NAME]" at bounding box center [152, 32] width 41 height 5
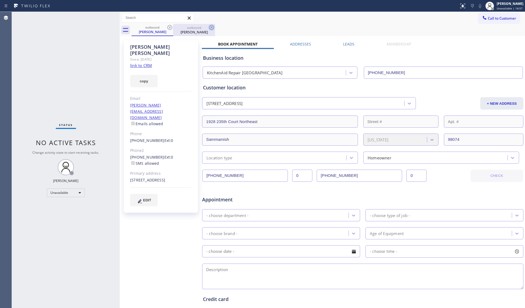
click at [168, 25] on icon at bounding box center [170, 27] width 6 height 6
click at [208, 25] on icon at bounding box center [211, 27] width 6 height 6
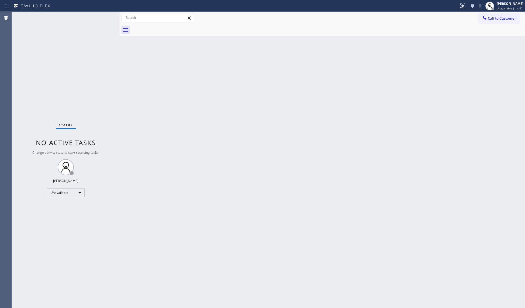
click at [168, 25] on div at bounding box center [327, 30] width 393 height 12
drag, startPoint x: 483, startPoint y: 16, endPoint x: 430, endPoint y: 32, distance: 54.7
click at [483, 17] on icon at bounding box center [485, 18] width 4 height 4
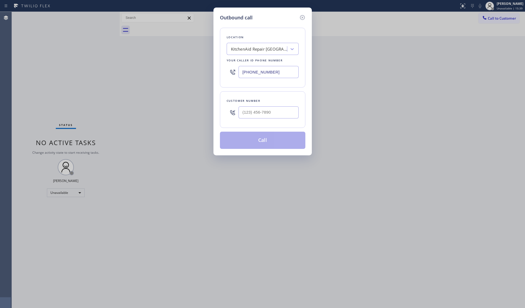
drag, startPoint x: 283, startPoint y: 69, endPoint x: 233, endPoint y: 65, distance: 49.5
click at [240, 70] on input "[PHONE_NUMBER]" at bounding box center [268, 72] width 60 height 12
paste input "818) 696-4899"
type input "[PHONE_NUMBER]"
paste input "2"
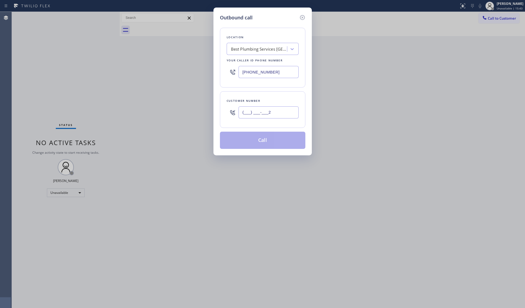
click at [268, 113] on input "(___) ___-___2" at bounding box center [268, 112] width 60 height 12
click at [278, 117] on input "(___) ___-___2" at bounding box center [268, 112] width 60 height 12
drag, startPoint x: 265, startPoint y: 117, endPoint x: 251, endPoint y: 114, distance: 14.1
click at [254, 117] on input "(___) ___-___2" at bounding box center [268, 112] width 60 height 12
click at [241, 113] on input "(___) ___-___2" at bounding box center [268, 112] width 60 height 12
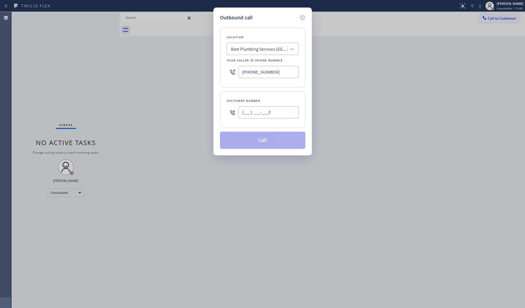
paste input "213) 760-1935"
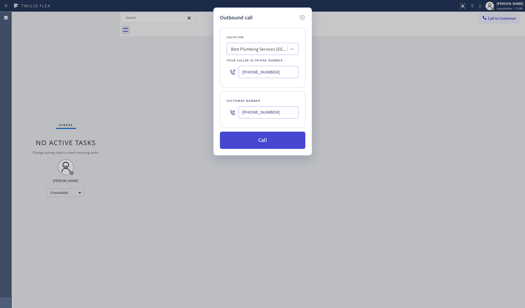
type input "[PHONE_NUMBER]"
click at [264, 142] on button "Call" at bounding box center [262, 140] width 85 height 17
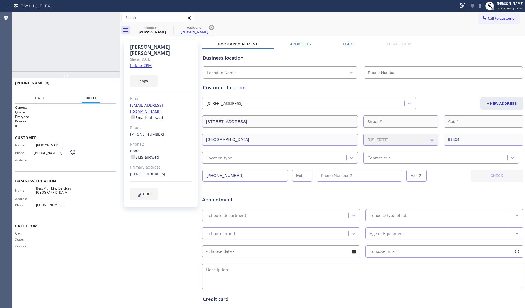
type input "[PHONE_NUMBER]"
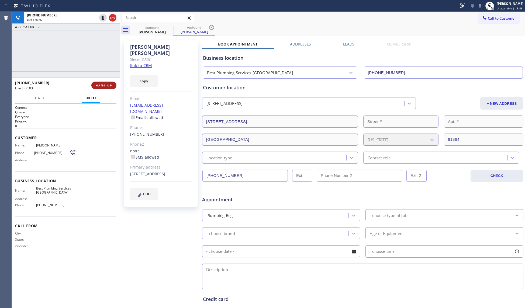
click at [104, 85] on span "HANG UP" at bounding box center [104, 86] width 16 height 4
click at [103, 85] on span "HANG UP" at bounding box center [104, 86] width 16 height 4
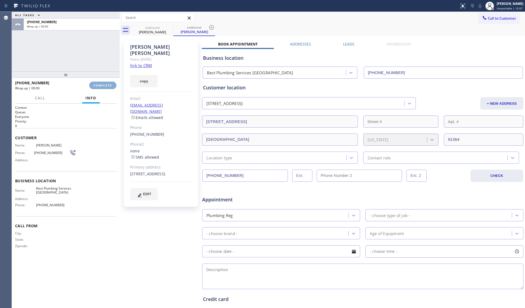
click at [103, 84] on span "COMPLETE" at bounding box center [103, 86] width 19 height 4
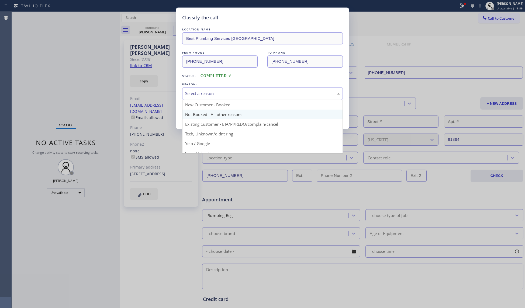
drag, startPoint x: 204, startPoint y: 91, endPoint x: 198, endPoint y: 118, distance: 27.6
click at [204, 94] on div "Select a reason" at bounding box center [262, 94] width 155 height 6
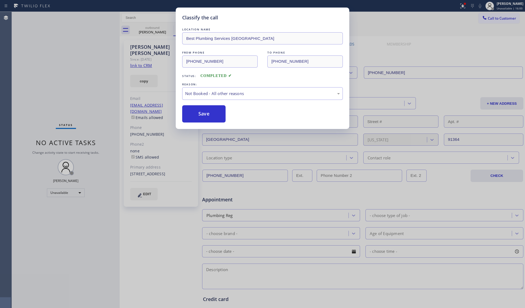
click at [196, 113] on button "Save" at bounding box center [203, 113] width 43 height 17
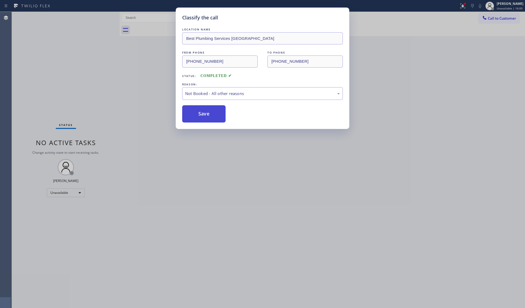
click at [196, 113] on button "Save" at bounding box center [203, 113] width 43 height 17
click at [131, 94] on div "Classify the call LOCATION NAME Best Plumbing Services [GEOGRAPHIC_DATA] FROM P…" at bounding box center [262, 154] width 525 height 308
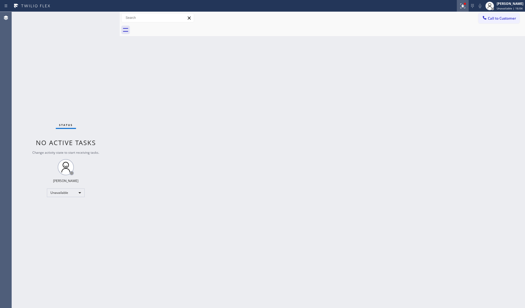
click at [459, 4] on div at bounding box center [463, 6] width 12 height 6
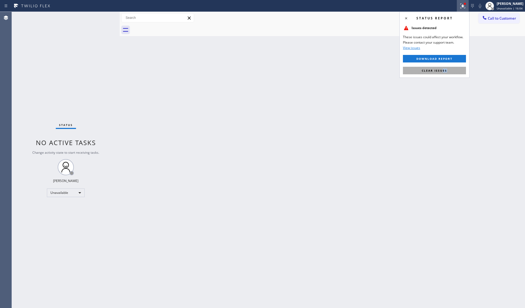
drag, startPoint x: 442, startPoint y: 75, endPoint x: 441, endPoint y: 72, distance: 2.8
click at [441, 73] on div "Status report Issues detected These issues could affect your workflow. Please c…" at bounding box center [434, 45] width 70 height 66
click at [435, 65] on div "Status report Issues detected These issues could affect your workflow. Please c…" at bounding box center [434, 45] width 70 height 66
click at [428, 69] on span "Clear issues" at bounding box center [434, 71] width 25 height 4
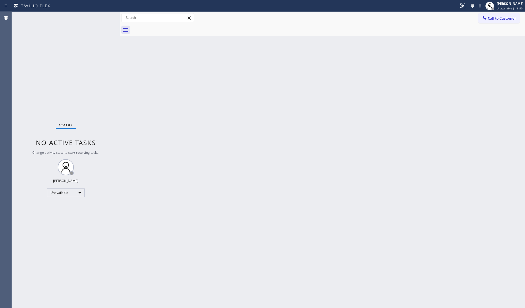
click at [500, 19] on span "Call to Customer" at bounding box center [502, 18] width 28 height 5
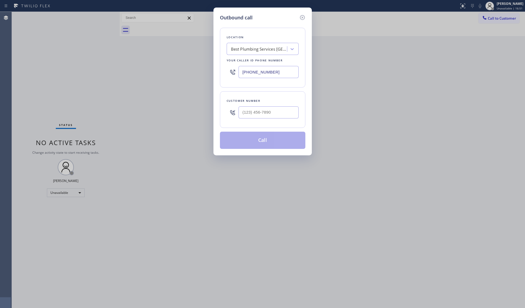
drag, startPoint x: 282, startPoint y: 66, endPoint x: 227, endPoint y: 70, distance: 55.1
click at [227, 70] on div "[PHONE_NUMBER]" at bounding box center [263, 72] width 72 height 18
paste input "55) 213-9318"
type input "[PHONE_NUMBER]"
click at [286, 111] on input "(___) ___-____" at bounding box center [268, 112] width 60 height 12
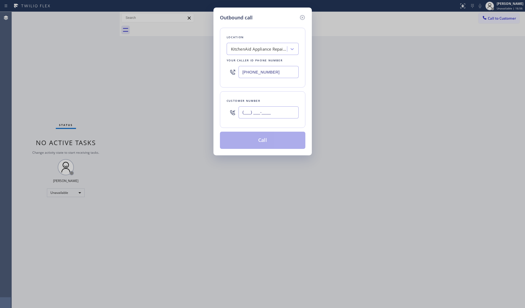
paste input "805) 404-7652"
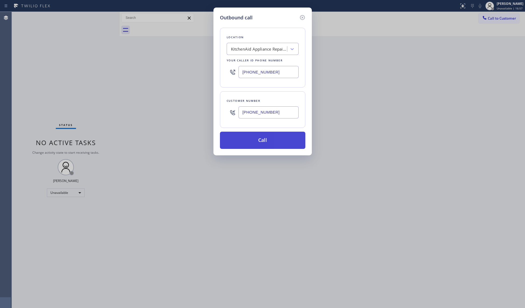
type input "[PHONE_NUMBER]"
click at [262, 139] on button "Call" at bounding box center [262, 140] width 85 height 17
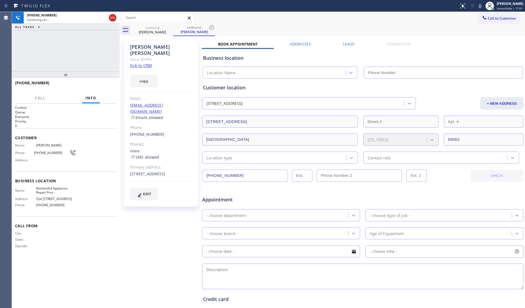
type input "[PHONE_NUMBER]"
drag, startPoint x: 209, startPoint y: 25, endPoint x: 214, endPoint y: 25, distance: 5.1
click at [209, 25] on icon at bounding box center [211, 27] width 6 height 6
click at [216, 25] on div "outbound [PERSON_NAME]" at bounding box center [327, 30] width 393 height 12
click at [482, 5] on icon at bounding box center [480, 6] width 6 height 6
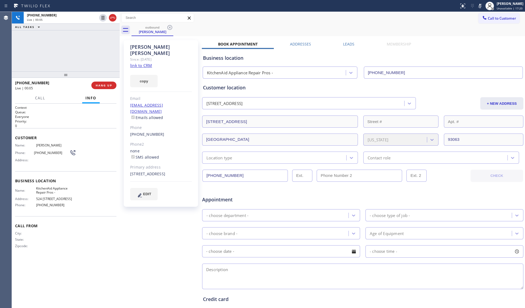
drag, startPoint x: 479, startPoint y: 5, endPoint x: 425, endPoint y: 25, distance: 57.4
click at [479, 6] on icon at bounding box center [480, 6] width 6 height 6
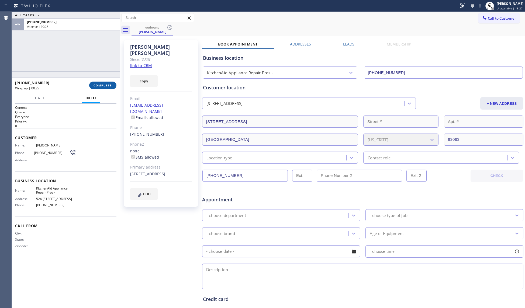
click at [109, 83] on button "COMPLETE" at bounding box center [102, 86] width 27 height 8
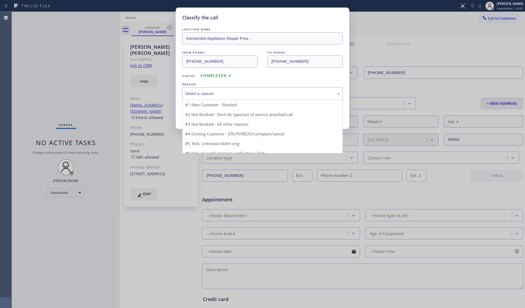
drag, startPoint x: 193, startPoint y: 92, endPoint x: 196, endPoint y: 114, distance: 22.1
click at [193, 93] on div "Select a reason" at bounding box center [262, 94] width 155 height 6
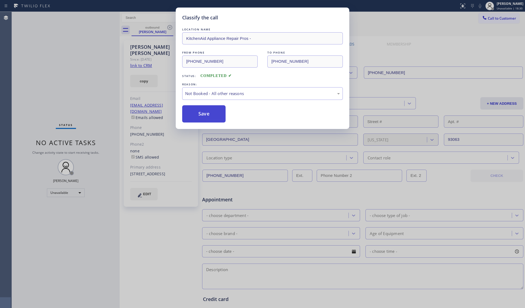
click at [198, 115] on button "Save" at bounding box center [203, 113] width 43 height 17
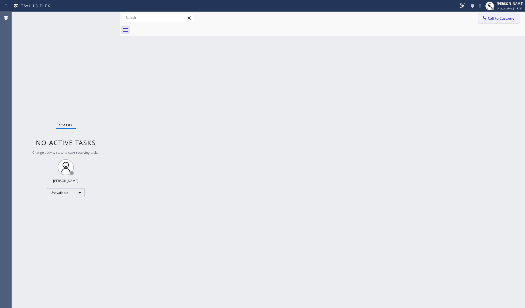
click at [491, 15] on button "Call to Customer" at bounding box center [498, 18] width 41 height 10
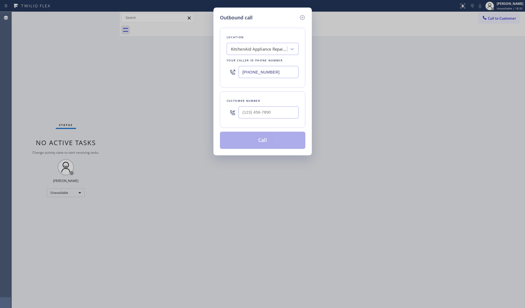
drag, startPoint x: 274, startPoint y: 71, endPoint x: 229, endPoint y: 73, distance: 45.0
click at [229, 73] on div "[PHONE_NUMBER]" at bounding box center [263, 72] width 72 height 18
paste input "949) 881-466"
type input "[PHONE_NUMBER]"
paste input "949) 698-2700"
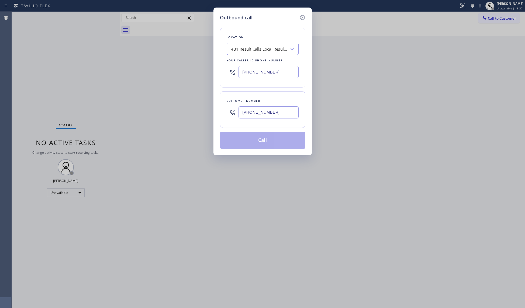
click at [257, 110] on input "[PHONE_NUMBER]" at bounding box center [268, 112] width 60 height 12
type input "[PHONE_NUMBER]"
click at [265, 141] on button "Call" at bounding box center [262, 140] width 85 height 17
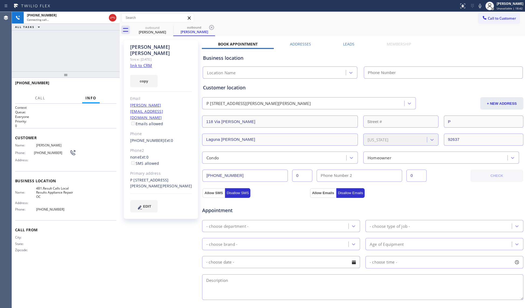
type input "[PHONE_NUMBER]"
click at [212, 26] on icon at bounding box center [211, 27] width 6 height 6
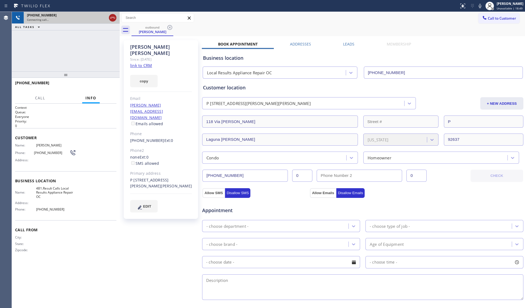
click at [112, 18] on icon at bounding box center [112, 18] width 6 height 6
click at [170, 25] on icon at bounding box center [169, 27] width 5 height 5
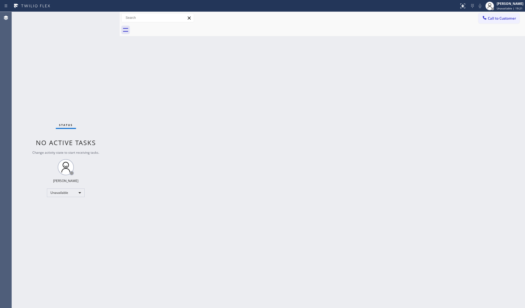
drag, startPoint x: 497, startPoint y: 18, endPoint x: 440, endPoint y: 29, distance: 58.0
click at [496, 18] on span "Call to Customer" at bounding box center [502, 18] width 28 height 5
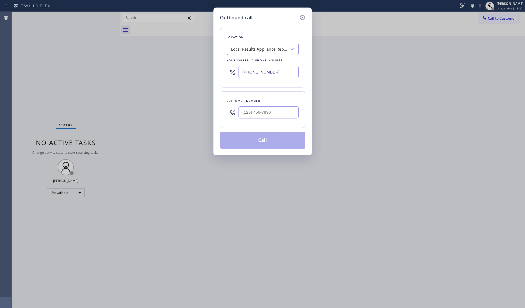
drag, startPoint x: 286, startPoint y: 72, endPoint x: 246, endPoint y: 72, distance: 40.1
click at [246, 72] on input "[PHONE_NUMBER]" at bounding box center [268, 72] width 60 height 12
paste input "60) 235-3731"
drag, startPoint x: 282, startPoint y: 69, endPoint x: 226, endPoint y: 72, distance: 56.6
click at [225, 74] on div "Location Local Results Appliance Repair OC Your caller id phone number [PHONE_N…" at bounding box center [262, 58] width 85 height 60
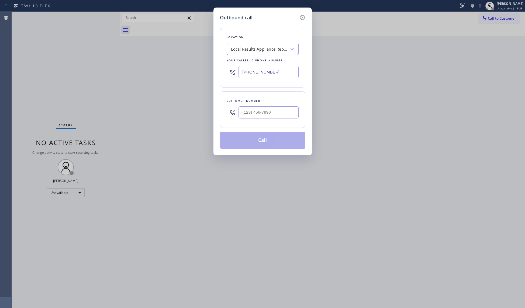
click at [241, 71] on input "[PHONE_NUMBER]" at bounding box center [268, 72] width 60 height 12
paste input "602) 353-7310"
drag, startPoint x: 274, startPoint y: 74, endPoint x: 223, endPoint y: 71, distance: 51.3
click at [224, 74] on div "Location Red Apple Appliance Repair [GEOGRAPHIC_DATA] Your caller id phone numb…" at bounding box center [262, 58] width 85 height 60
paste input "text"
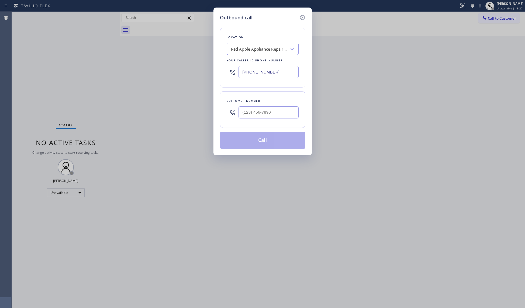
type input "[PHONE_NUMBER]"
paste input "480) 302-0400"
drag, startPoint x: 252, startPoint y: 112, endPoint x: 259, endPoint y: 111, distance: 7.1
click at [252, 113] on input "[PHONE_NUMBER]" at bounding box center [268, 112] width 60 height 12
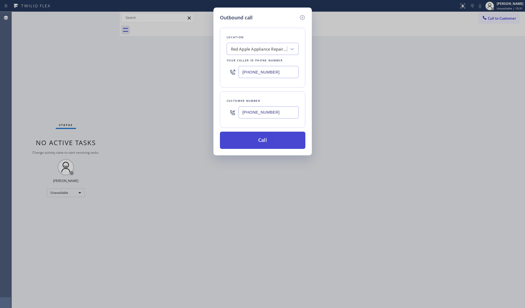
type input "[PHONE_NUMBER]"
click at [263, 141] on button "Call" at bounding box center [262, 140] width 85 height 17
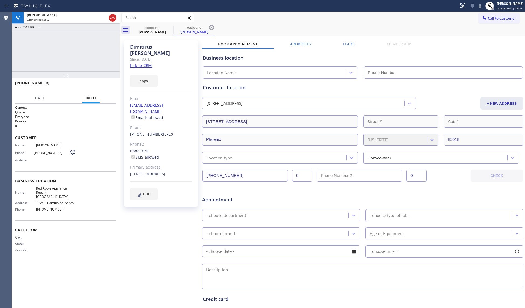
type input "[PHONE_NUMBER]"
click at [113, 83] on button "HANG UP" at bounding box center [103, 86] width 25 height 8
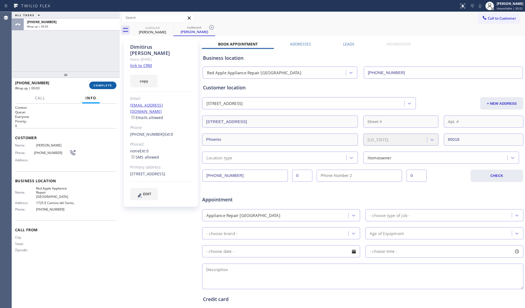
click at [108, 88] on button "COMPLETE" at bounding box center [102, 86] width 27 height 8
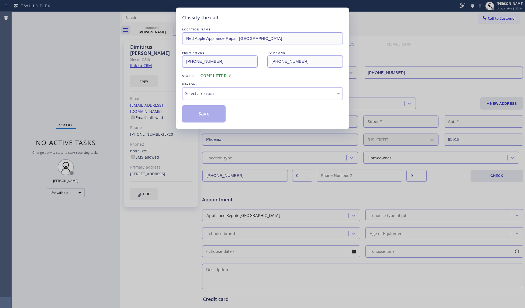
click at [202, 94] on div "Select a reason" at bounding box center [262, 94] width 155 height 6
click at [195, 114] on button "Save" at bounding box center [203, 113] width 43 height 17
click at [192, 113] on button "Save" at bounding box center [203, 113] width 43 height 17
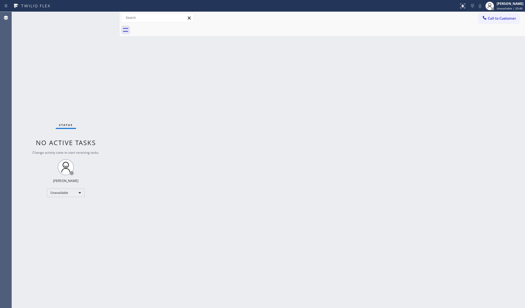
drag, startPoint x: 441, startPoint y: 76, endPoint x: 448, endPoint y: 75, distance: 7.0
click at [448, 75] on div "Back to Dashboard Change Sender ID Customers Technicians Select a contact Outbo…" at bounding box center [322, 160] width 405 height 296
click at [436, 50] on div "Back to Dashboard Change Sender ID Customers Technicians Select a contact Outbo…" at bounding box center [322, 160] width 405 height 296
click at [344, 57] on div "Back to Dashboard Change Sender ID Customers Technicians Select a contact Outbo…" at bounding box center [322, 160] width 405 height 296
drag, startPoint x: 234, startPoint y: 64, endPoint x: 215, endPoint y: 72, distance: 20.6
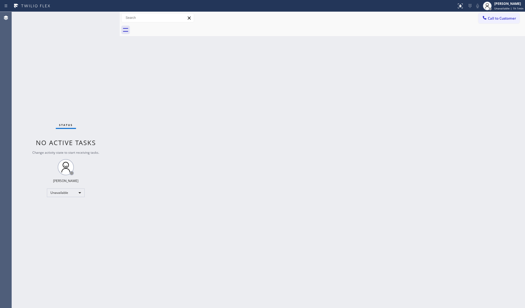
click at [232, 66] on div "Back to Dashboard Change Sender ID Customers Technicians Select a contact Outbo…" at bounding box center [322, 160] width 405 height 296
click at [403, 44] on div "Back to Dashboard Change Sender ID Customers Technicians Select a contact Outbo…" at bounding box center [322, 160] width 405 height 296
drag, startPoint x: 514, startPoint y: 7, endPoint x: 507, endPoint y: 21, distance: 15.8
click at [514, 7] on span "Unavailable | 1h 16min" at bounding box center [508, 8] width 31 height 4
click at [493, 40] on button "Break" at bounding box center [498, 42] width 54 height 7
